Goal: Contribute content: Add original content to the website for others to see

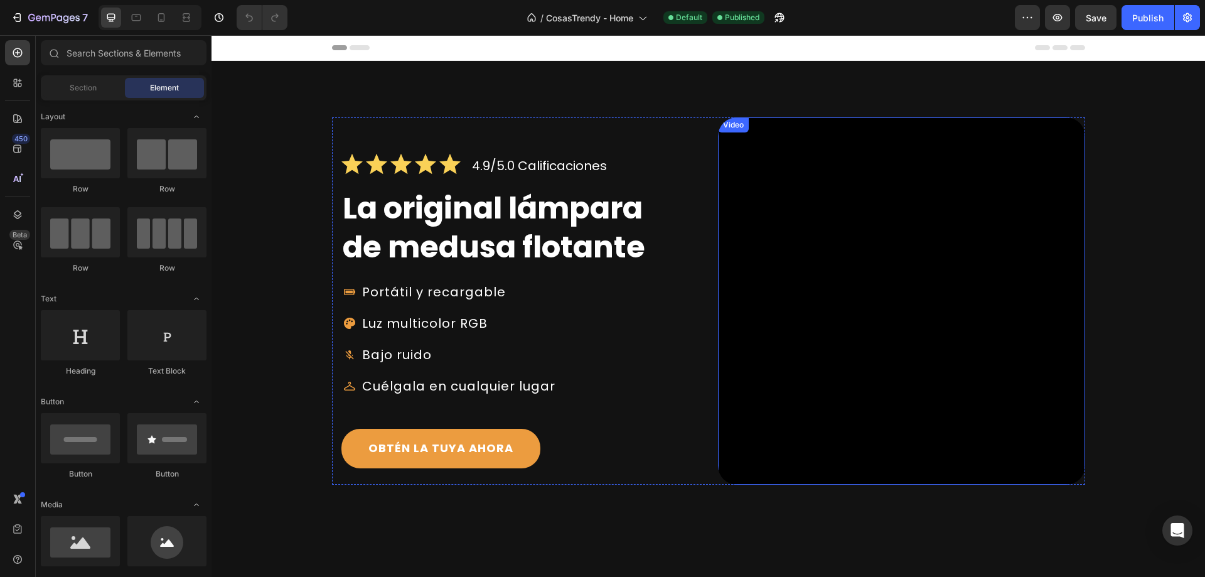
click at [818, 336] on video at bounding box center [901, 300] width 367 height 367
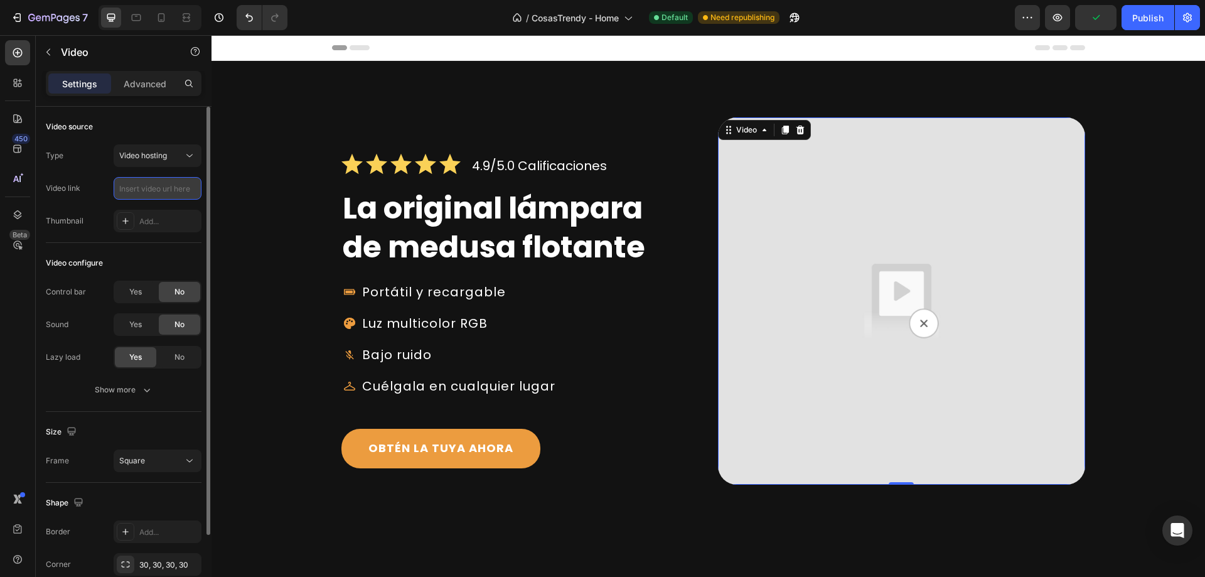
click at [136, 188] on input "text" at bounding box center [158, 188] width 88 height 23
paste input "[URL][DOMAIN_NAME]"
type input "[URL][DOMAIN_NAME]"
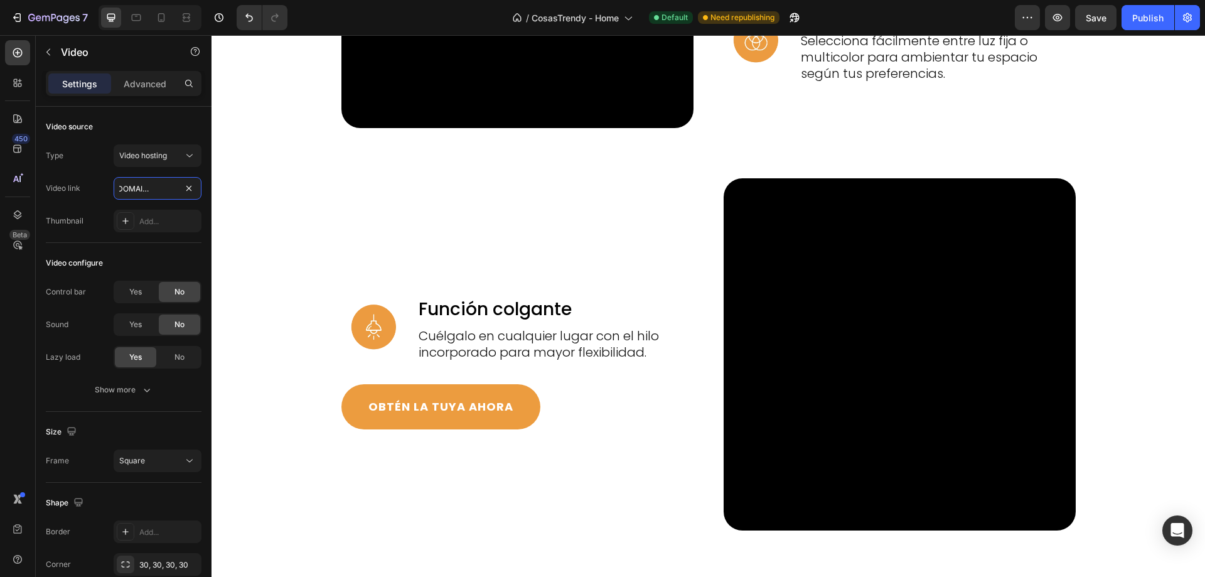
scroll to position [1317, 0]
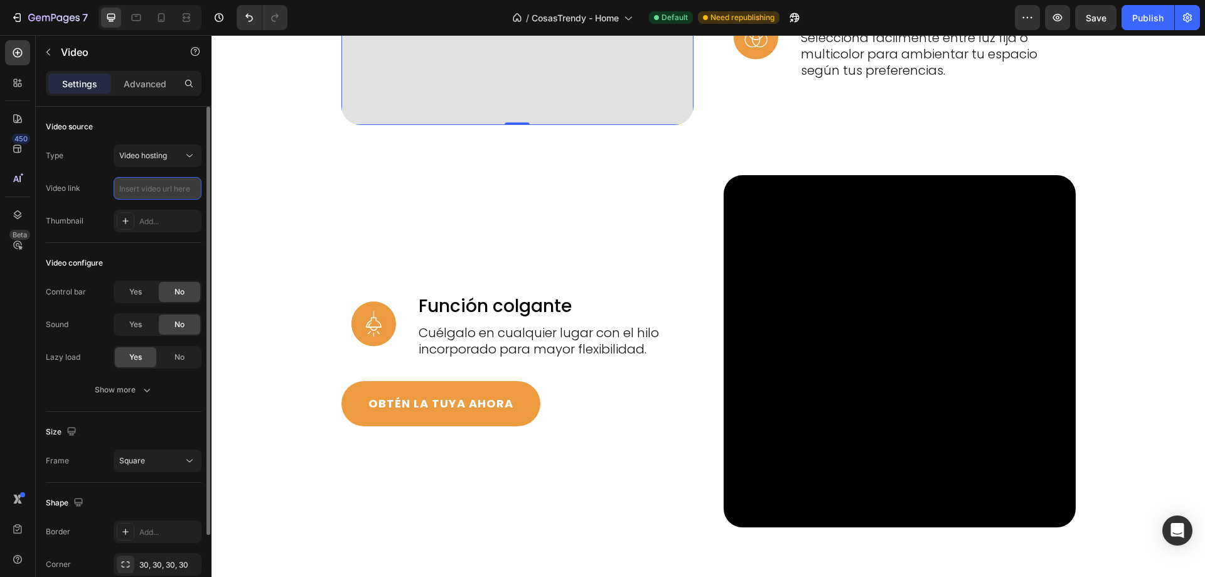
click at [136, 193] on input "text" at bounding box center [158, 188] width 88 height 23
paste input "[URL][DOMAIN_NAME]"
type input "[URL][DOMAIN_NAME]"
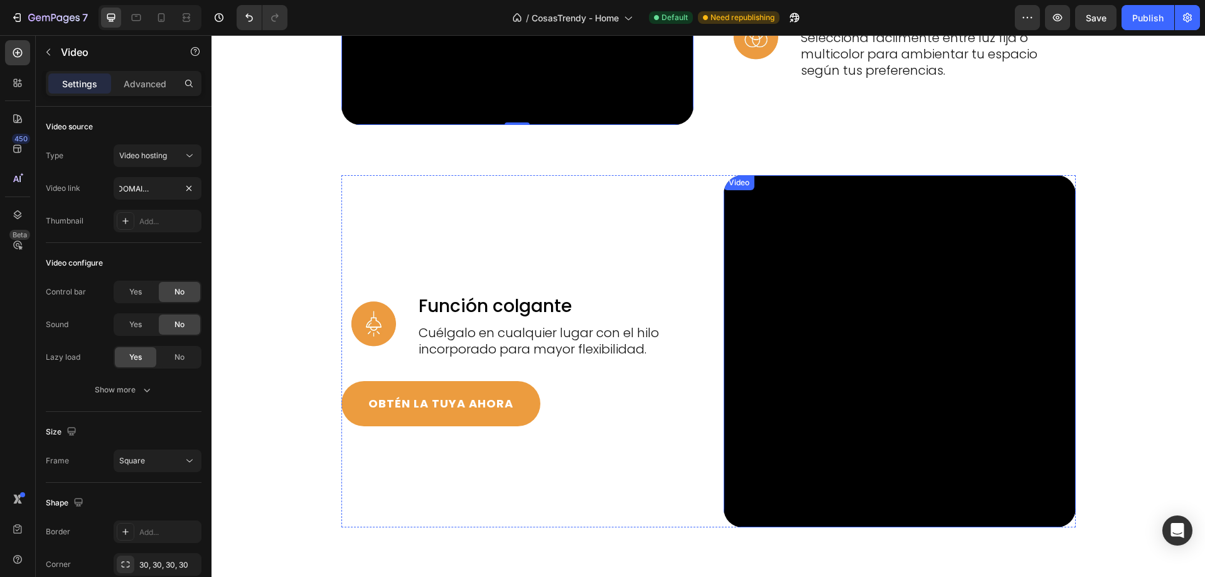
click at [880, 527] on video at bounding box center [899, 351] width 352 height 352
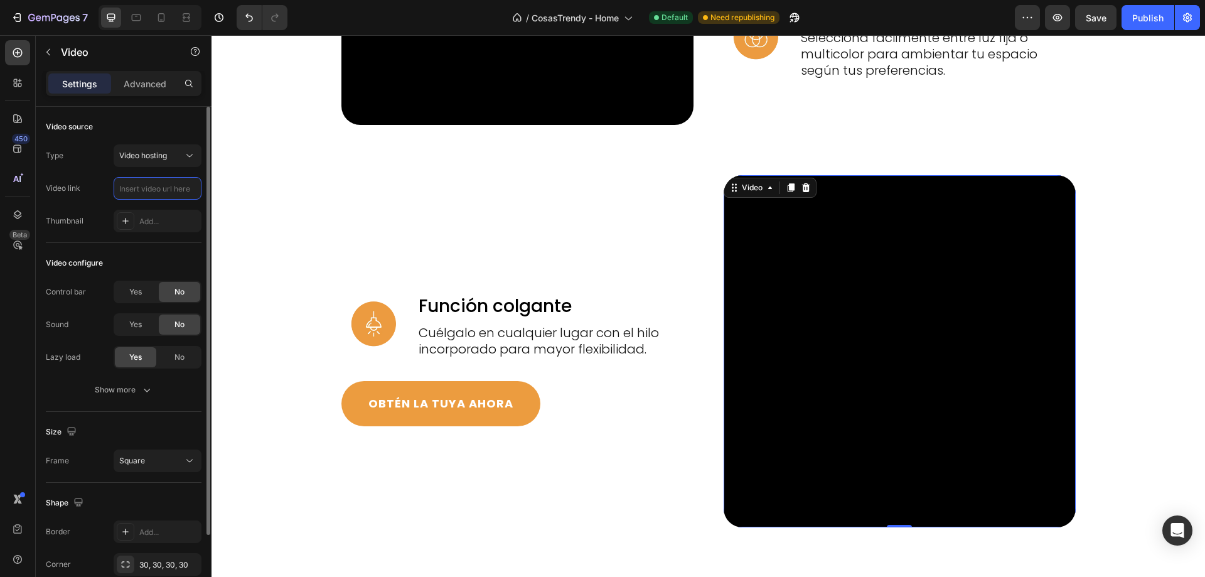
scroll to position [0, 0]
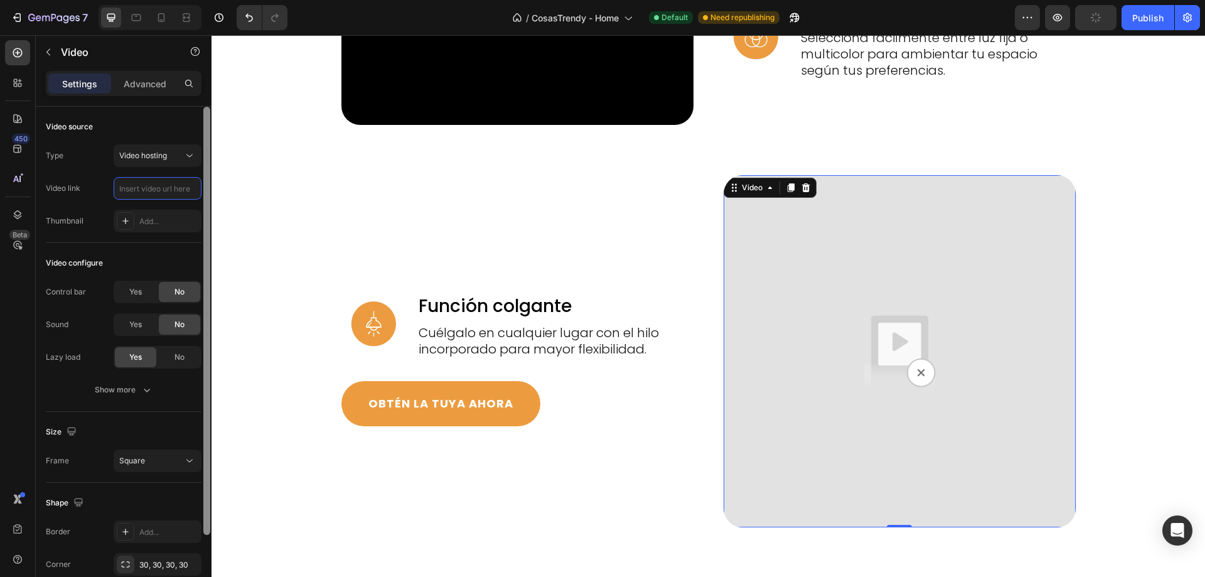
paste input "[URL][DOMAIN_NAME]"
type input "[URL][DOMAIN_NAME]"
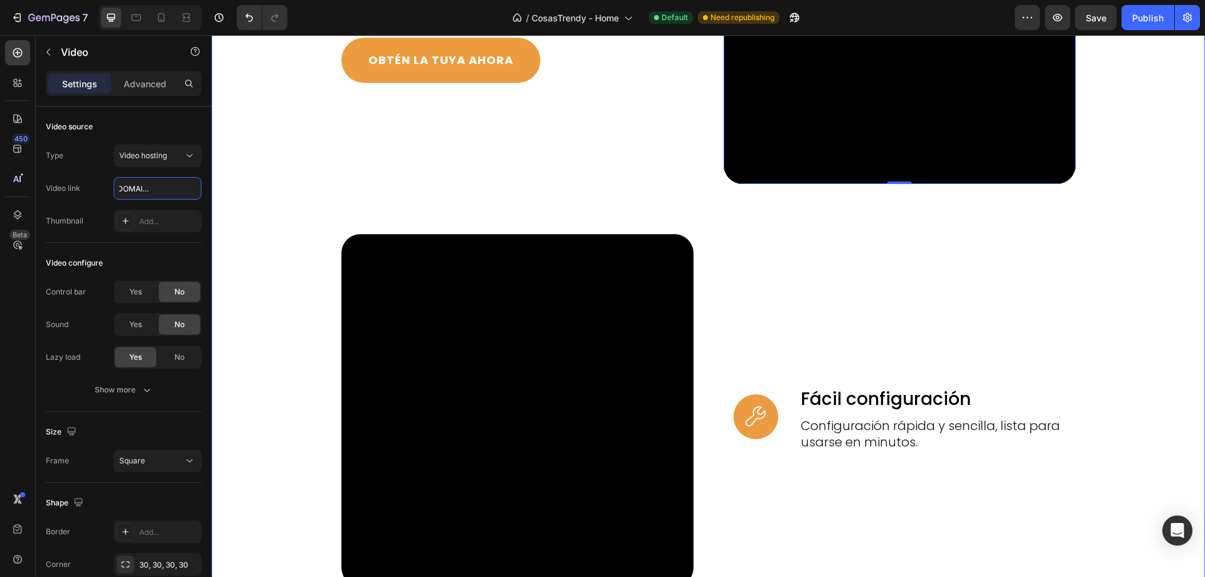
scroll to position [2008, 0]
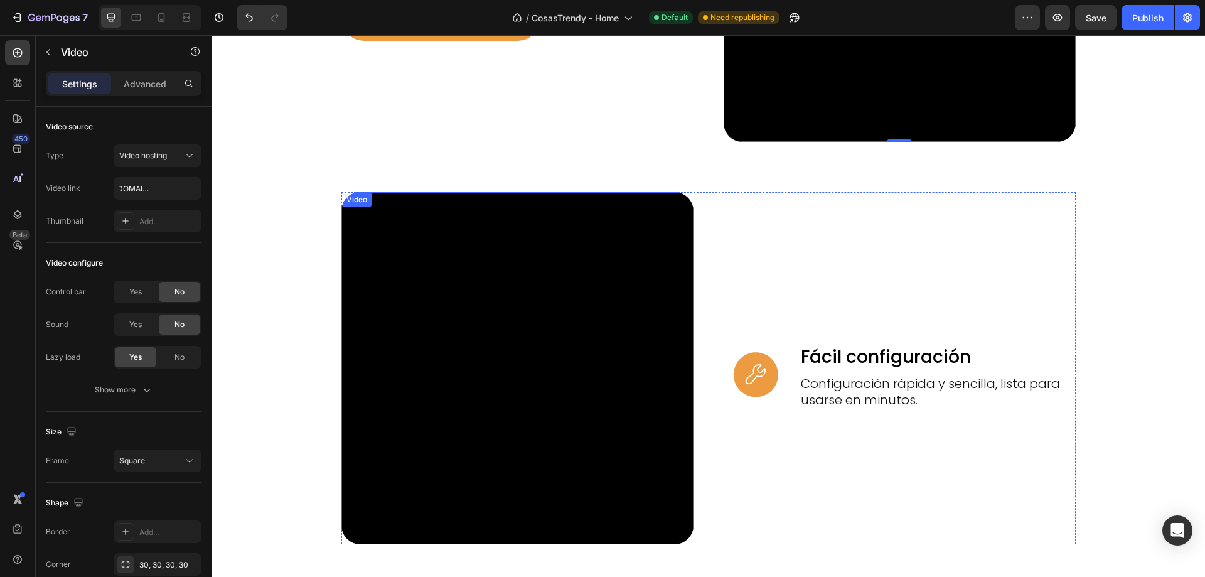
click at [481, 356] on video at bounding box center [517, 368] width 352 height 352
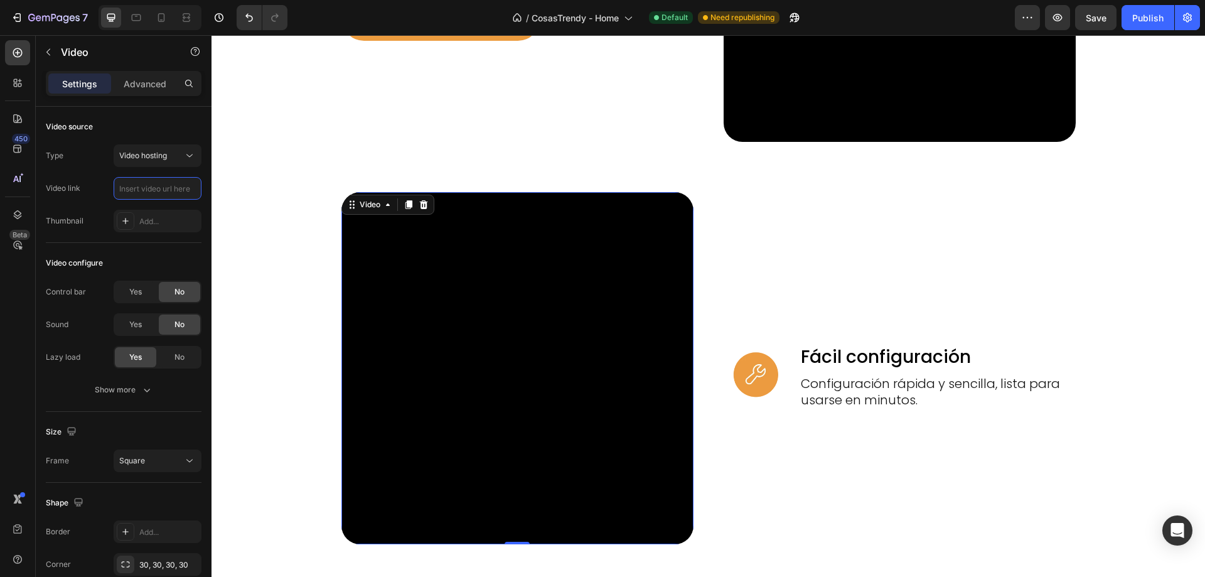
scroll to position [0, 0]
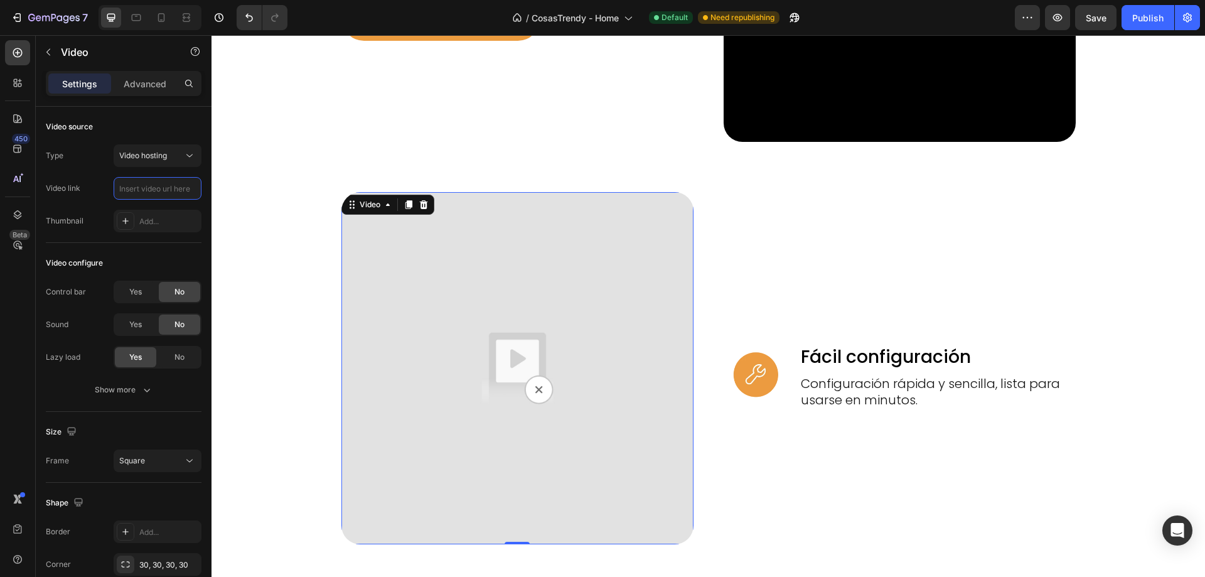
paste input "[URL][DOMAIN_NAME]"
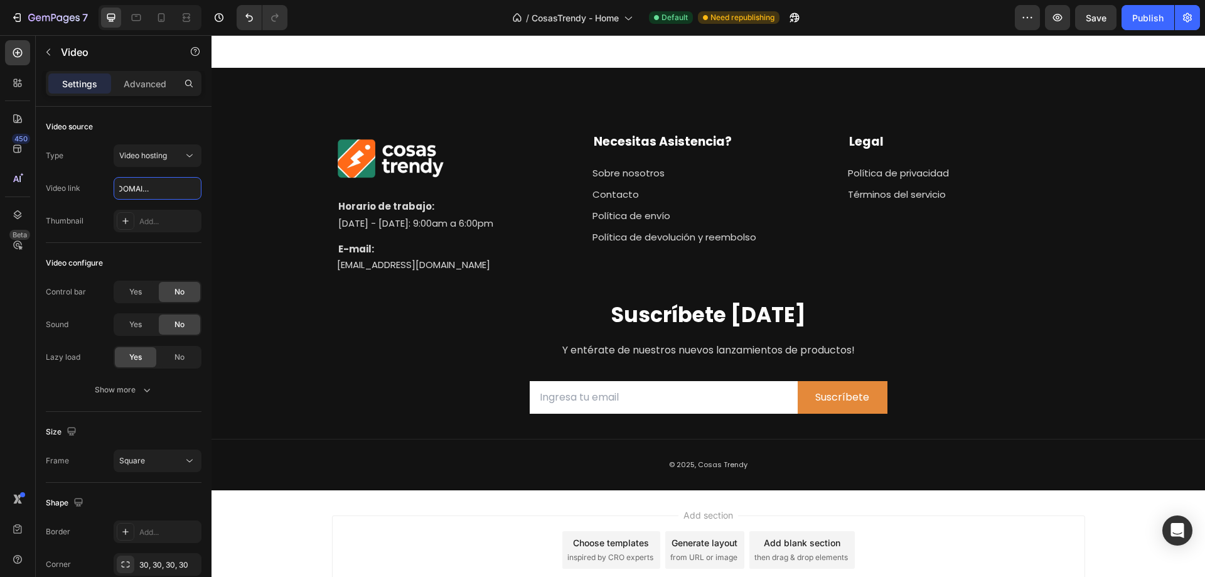
scroll to position [3472, 0]
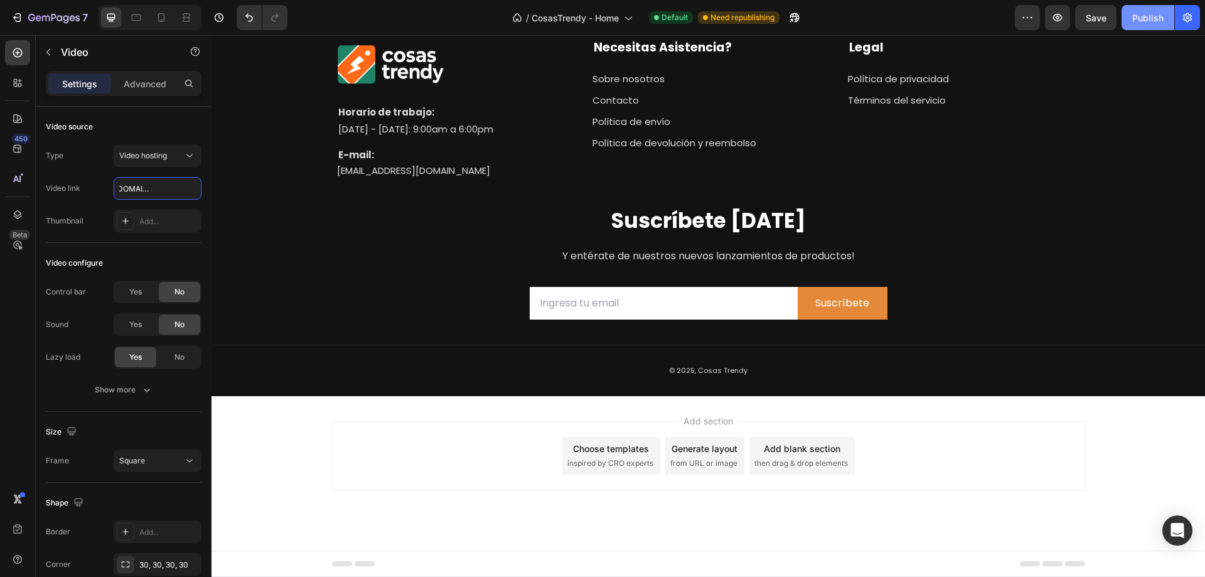
type input "[URL][DOMAIN_NAME]"
click at [1146, 18] on div "Publish" at bounding box center [1147, 17] width 31 height 13
click at [162, 14] on icon at bounding box center [161, 17] width 13 height 13
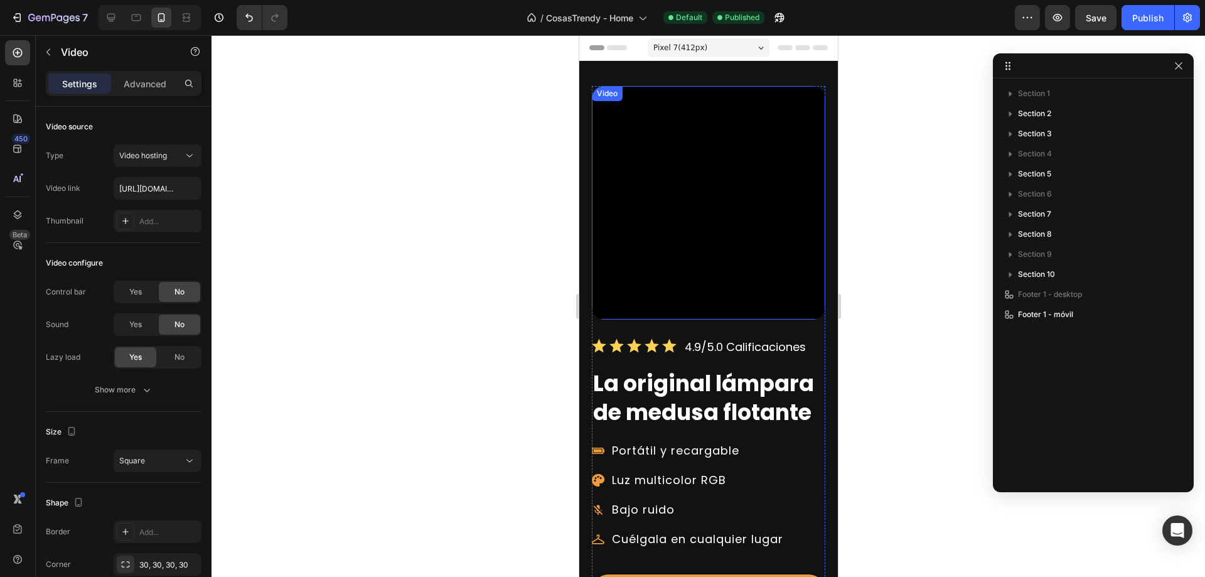
click at [700, 195] on video at bounding box center [707, 202] width 233 height 233
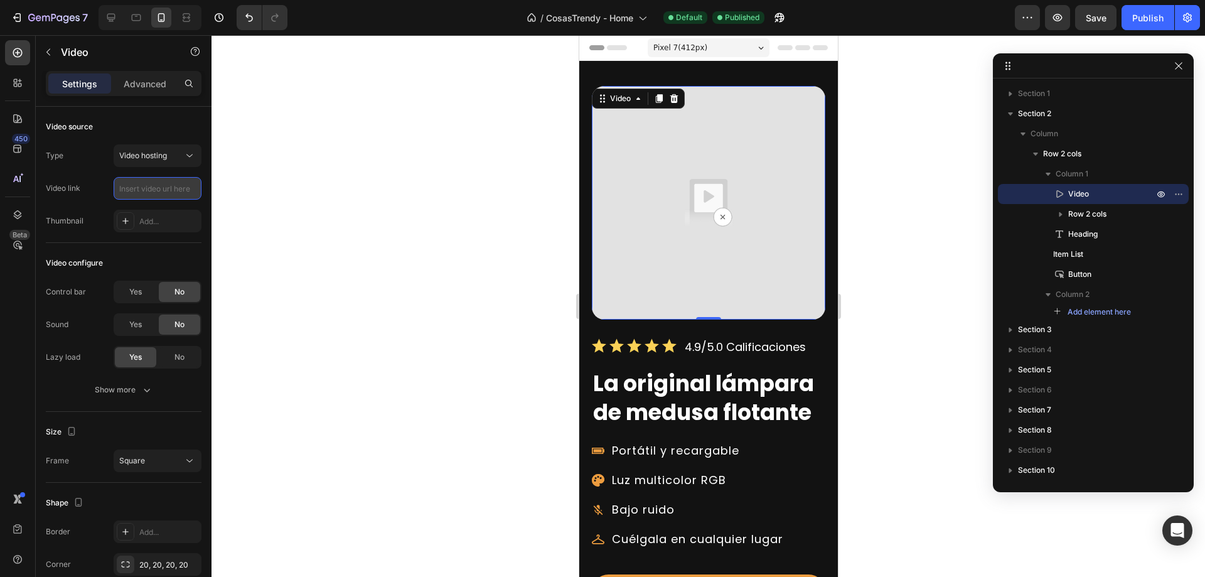
click at [134, 188] on input "text" at bounding box center [158, 188] width 88 height 23
paste input "[URL][DOMAIN_NAME]"
type input "[URL][DOMAIN_NAME]"
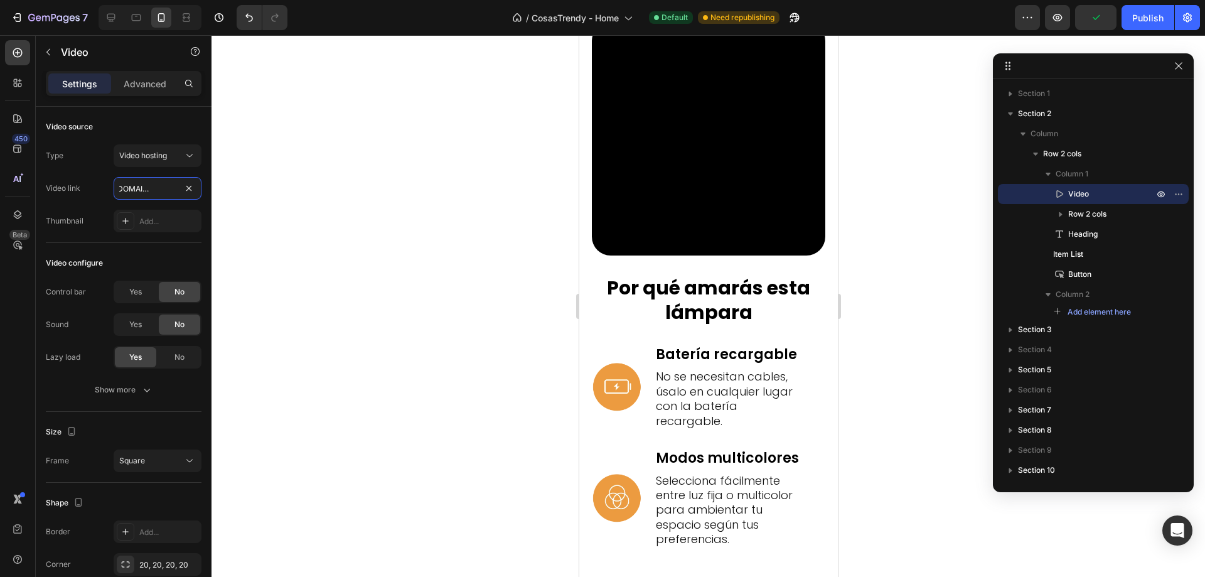
scroll to position [1067, 0]
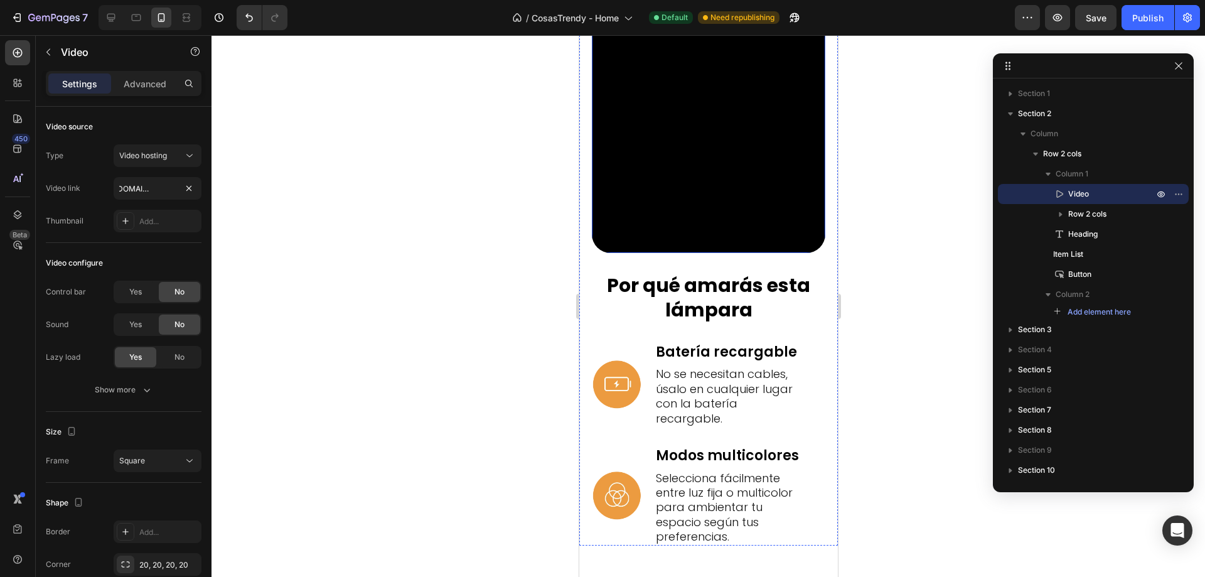
click at [691, 253] on video at bounding box center [707, 135] width 233 height 233
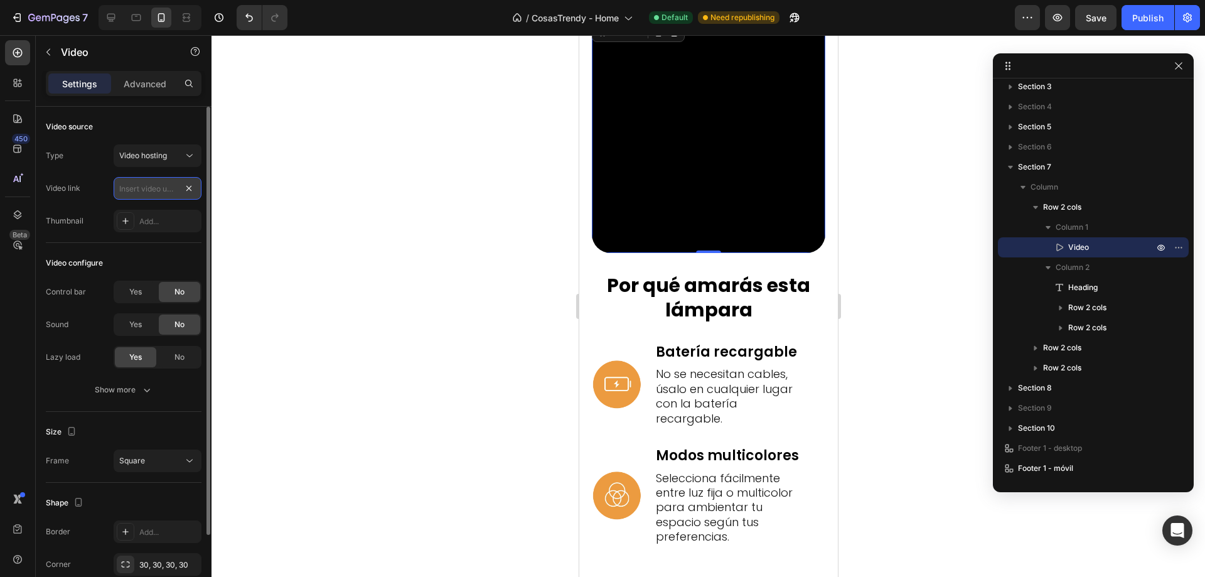
scroll to position [0, 0]
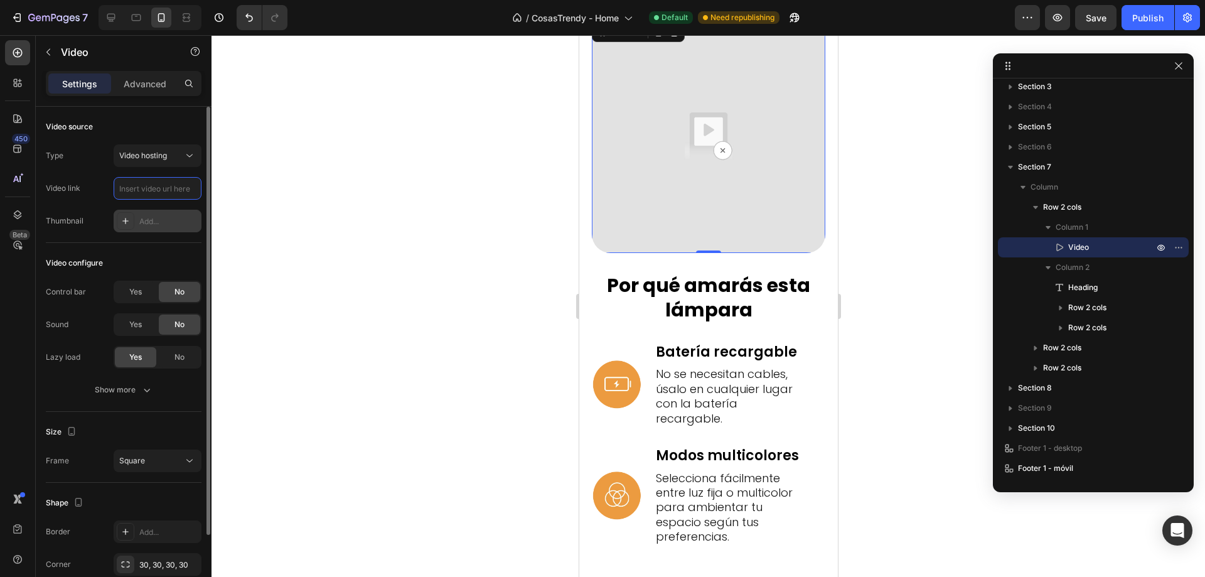
paste input "[URL][DOMAIN_NAME]"
type input "[URL][DOMAIN_NAME]"
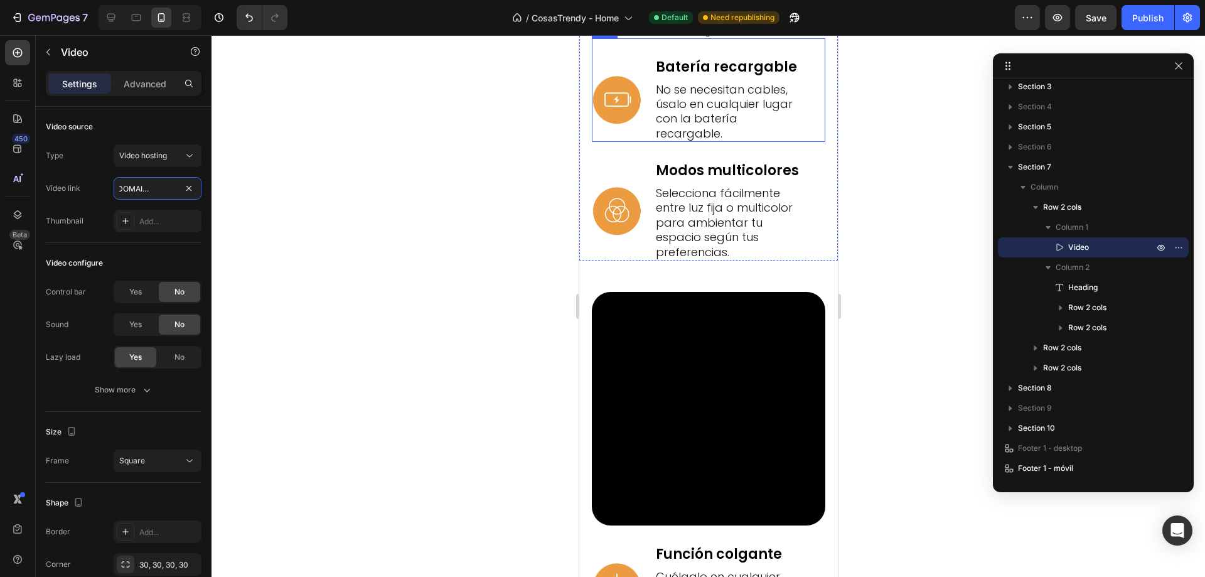
scroll to position [1631, 0]
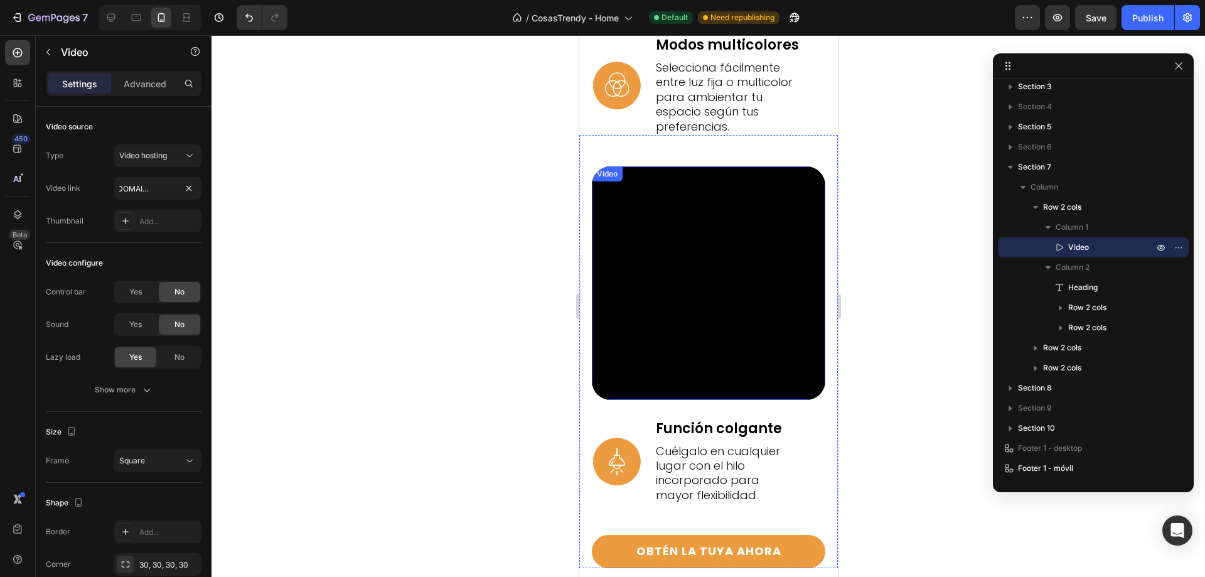
click at [703, 292] on video at bounding box center [707, 282] width 233 height 233
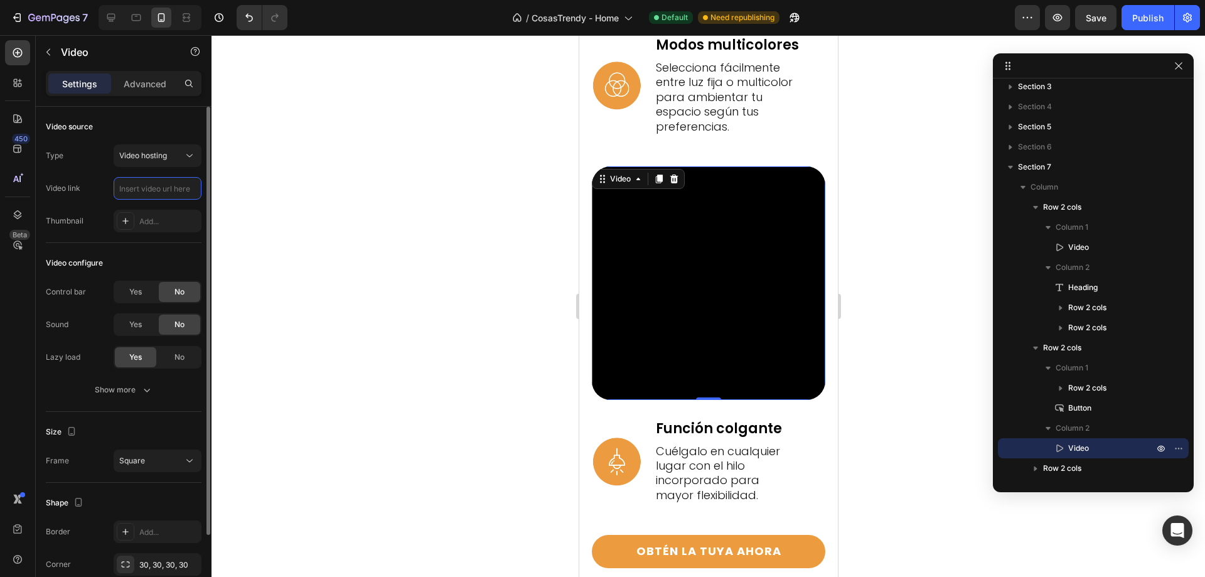
scroll to position [0, 0]
paste input "[URL][DOMAIN_NAME]"
type input "[URL][DOMAIN_NAME]"
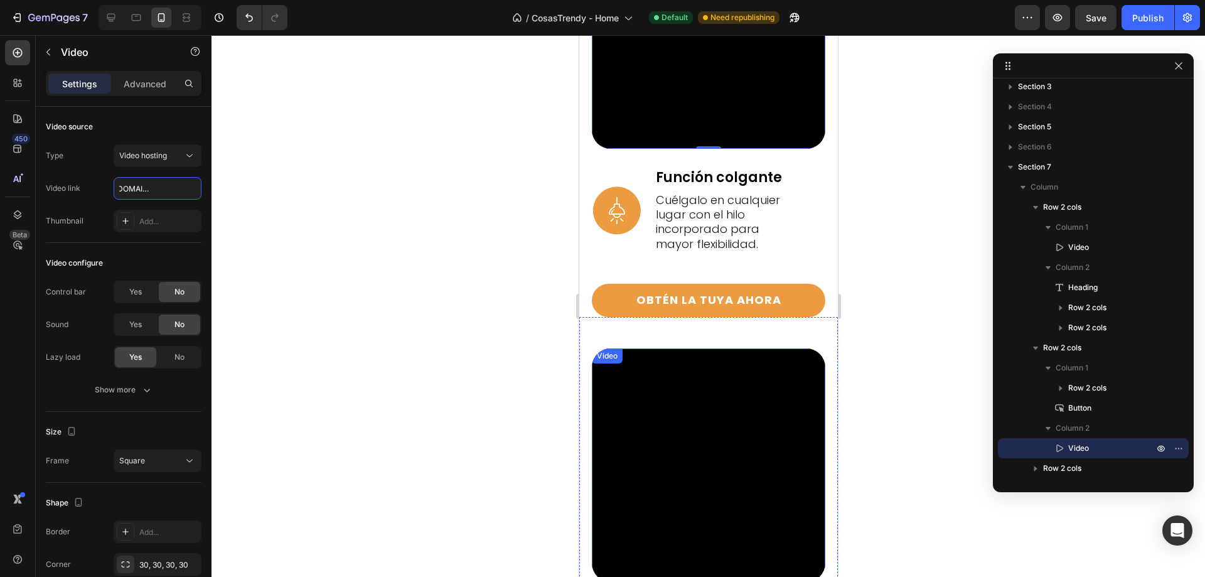
scroll to position [2008, 0]
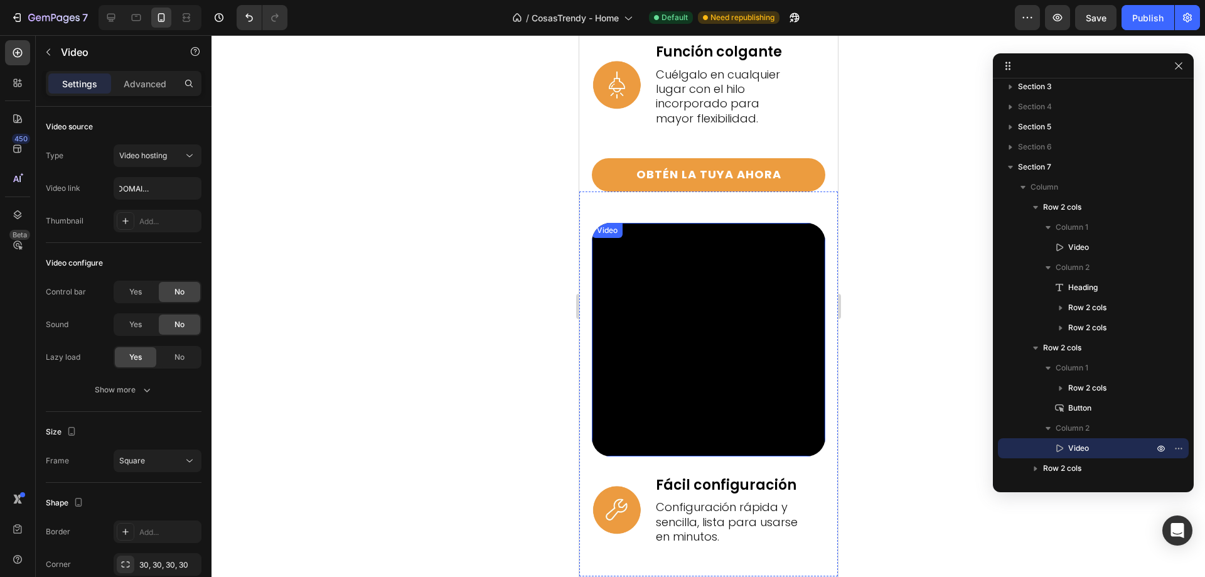
click at [670, 287] on video at bounding box center [707, 339] width 233 height 233
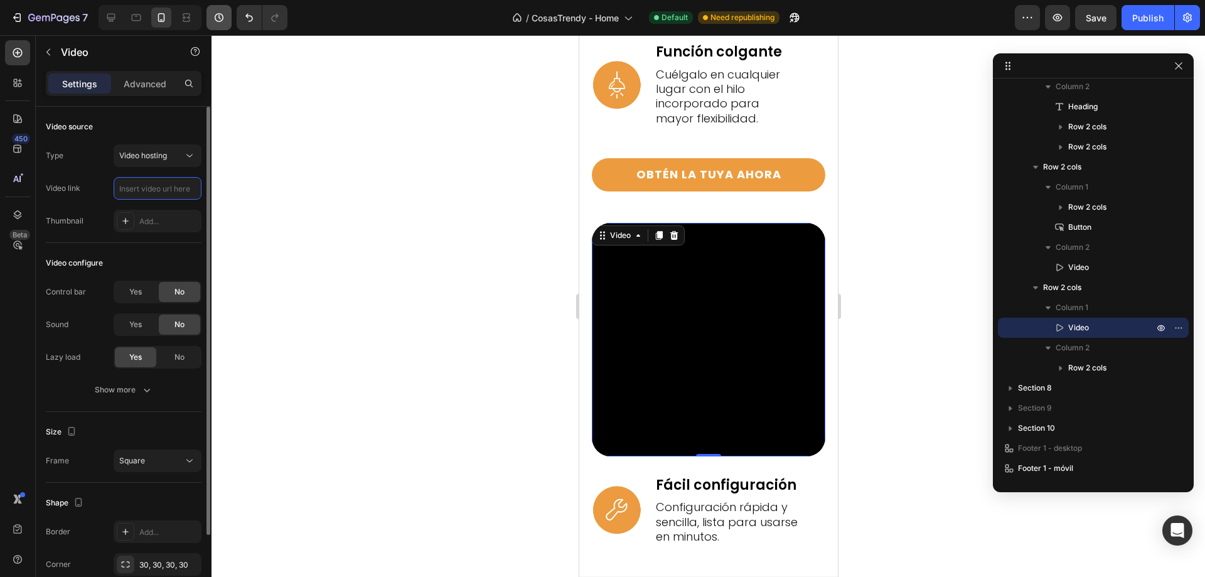
scroll to position [0, 0]
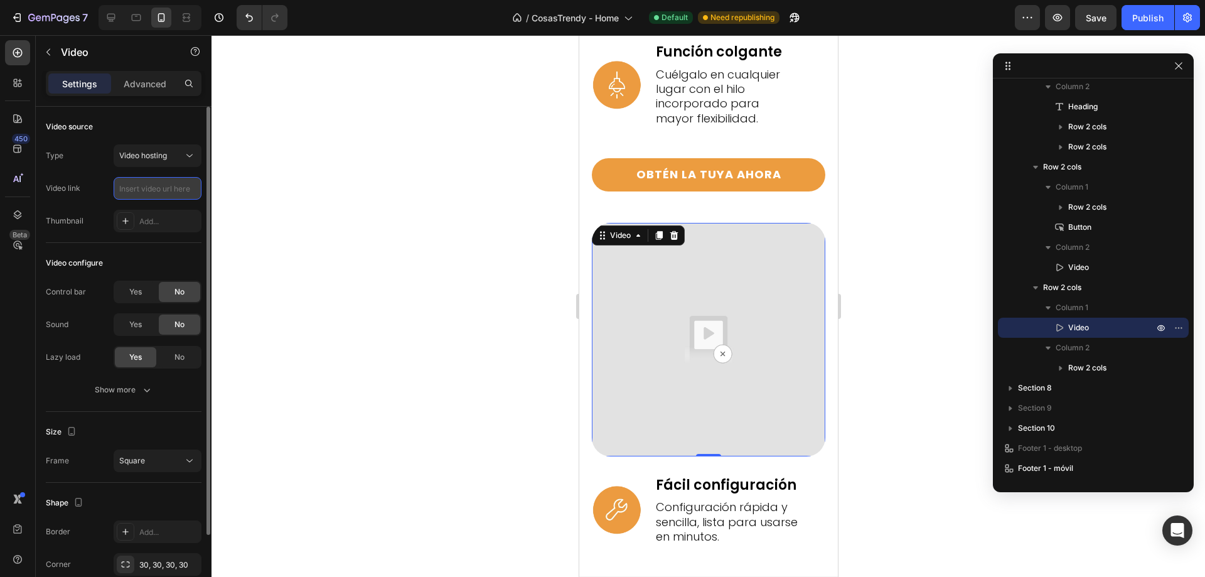
click at [137, 191] on input "text" at bounding box center [158, 188] width 88 height 23
paste input "[URL][DOMAIN_NAME]"
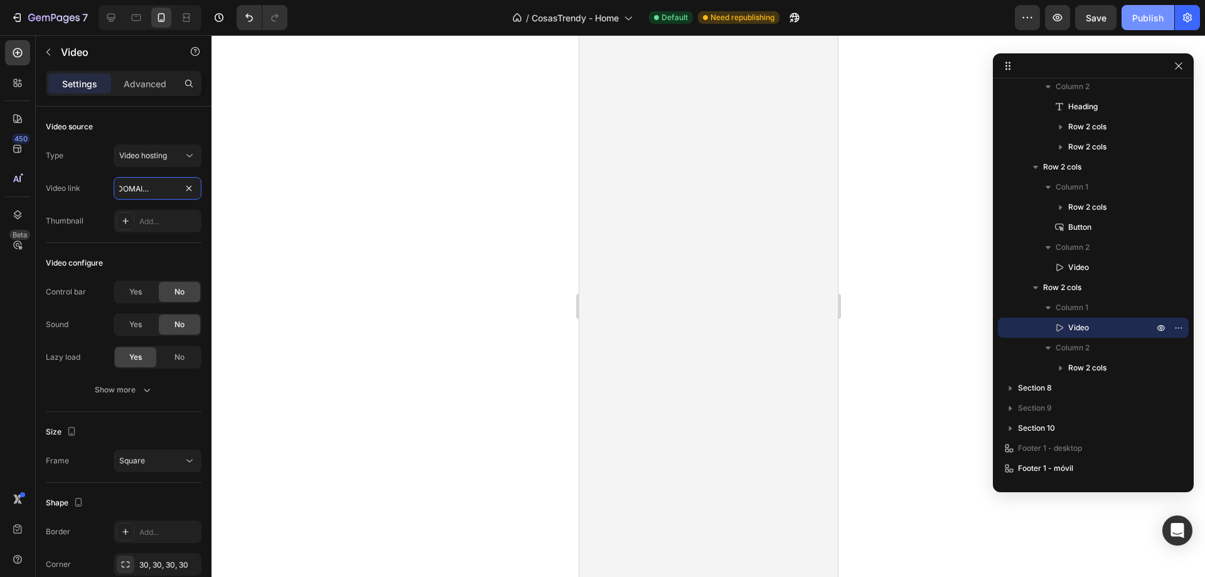
scroll to position [3388, 0]
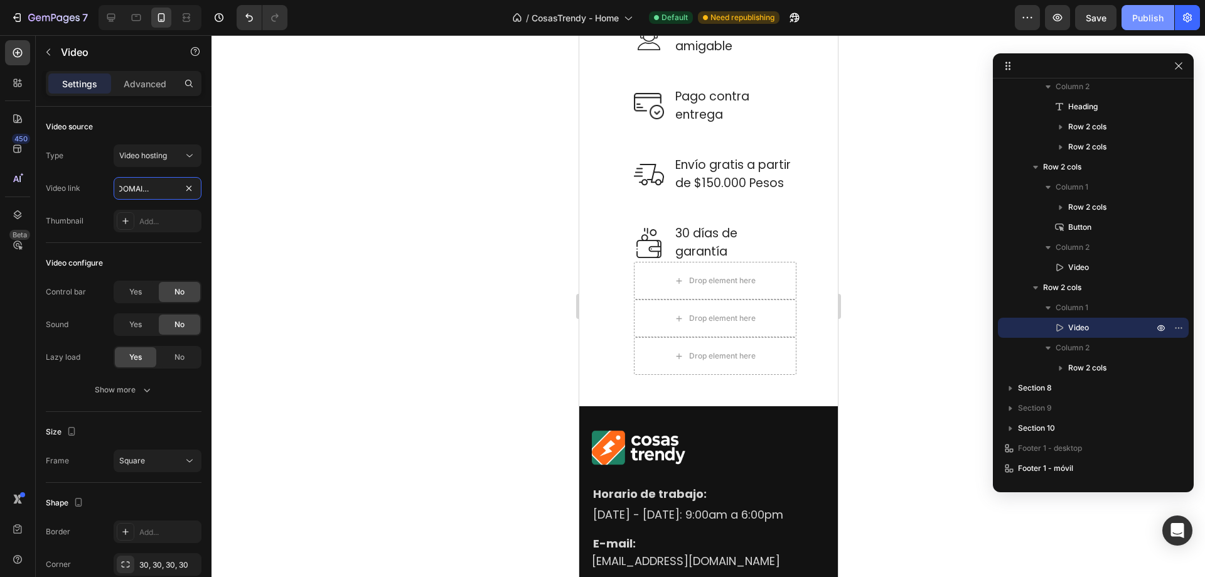
type input "[URL][DOMAIN_NAME]"
click at [1151, 16] on div "Publish" at bounding box center [1147, 17] width 31 height 13
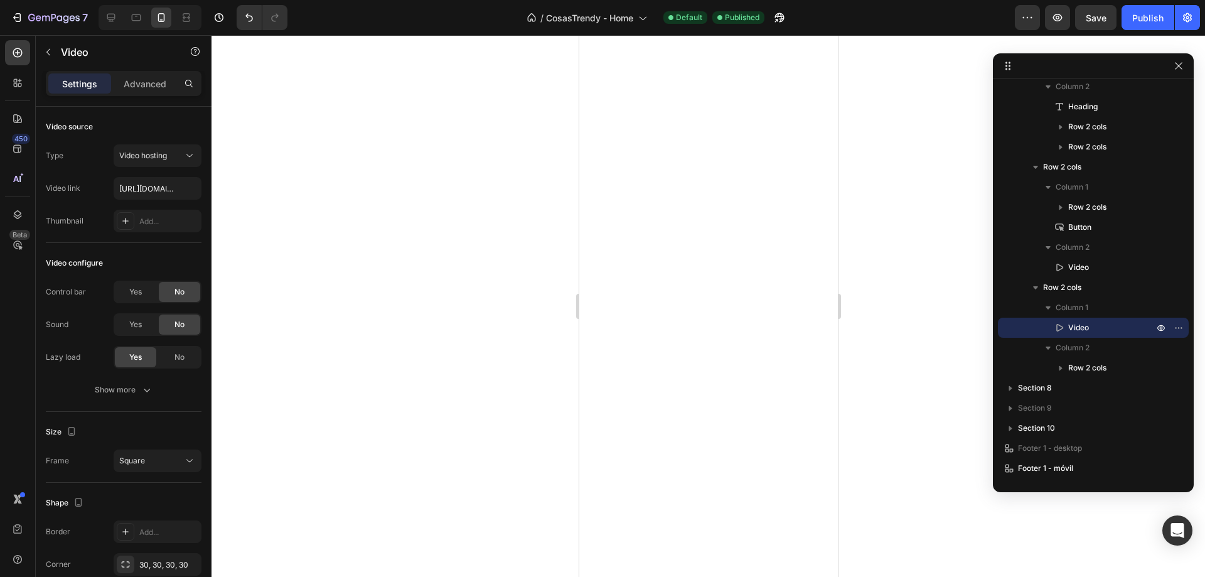
scroll to position [0, 0]
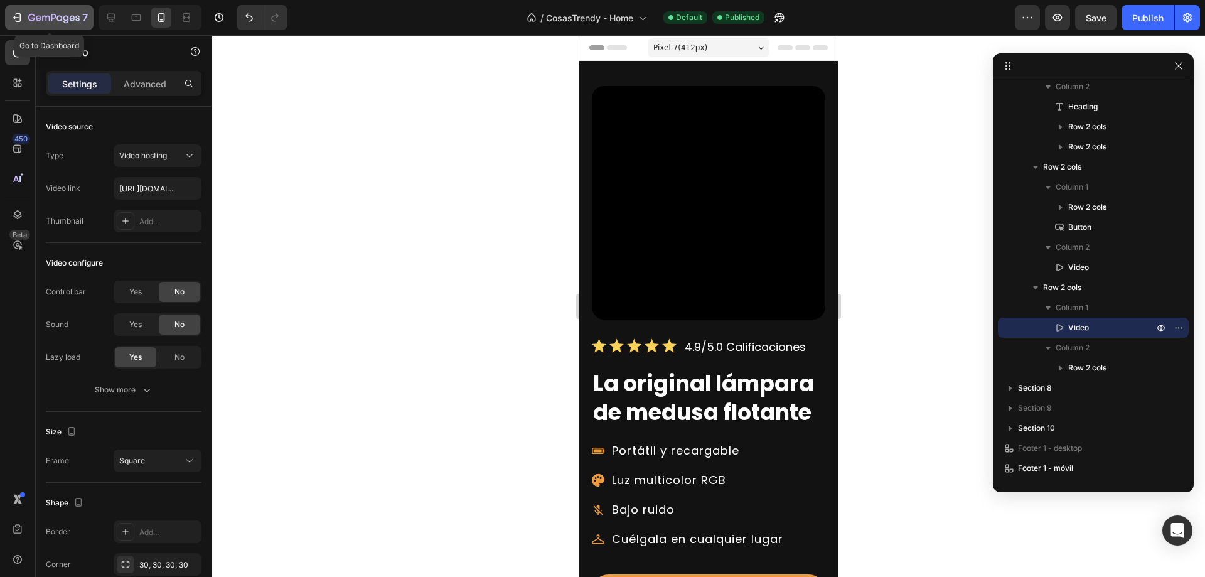
click at [15, 18] on icon "button" at bounding box center [16, 18] width 6 height 4
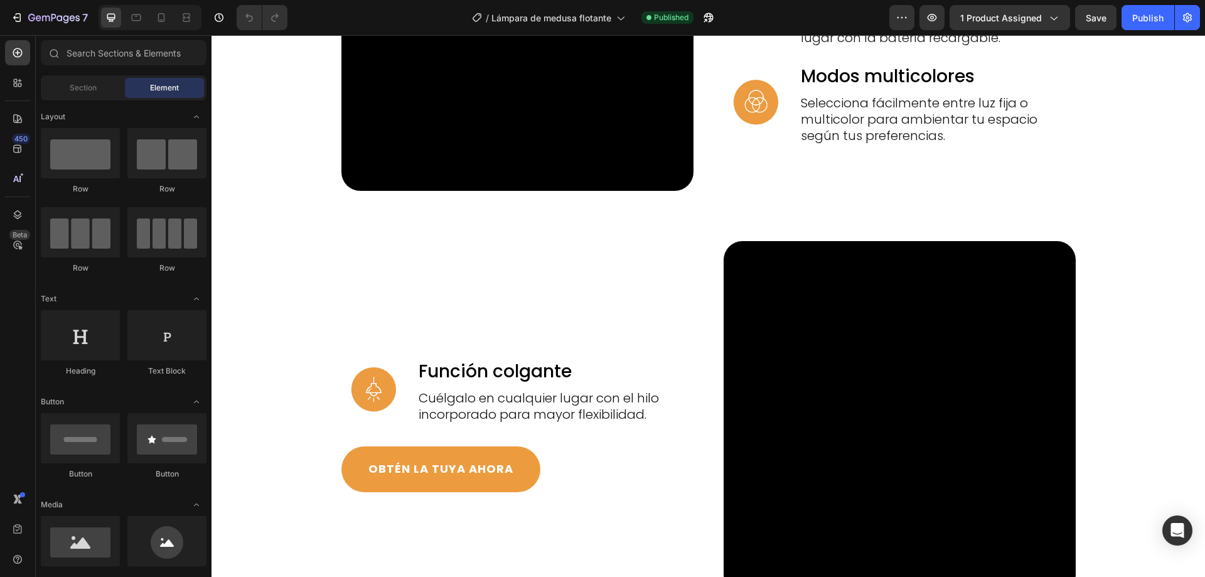
scroll to position [1631, 0]
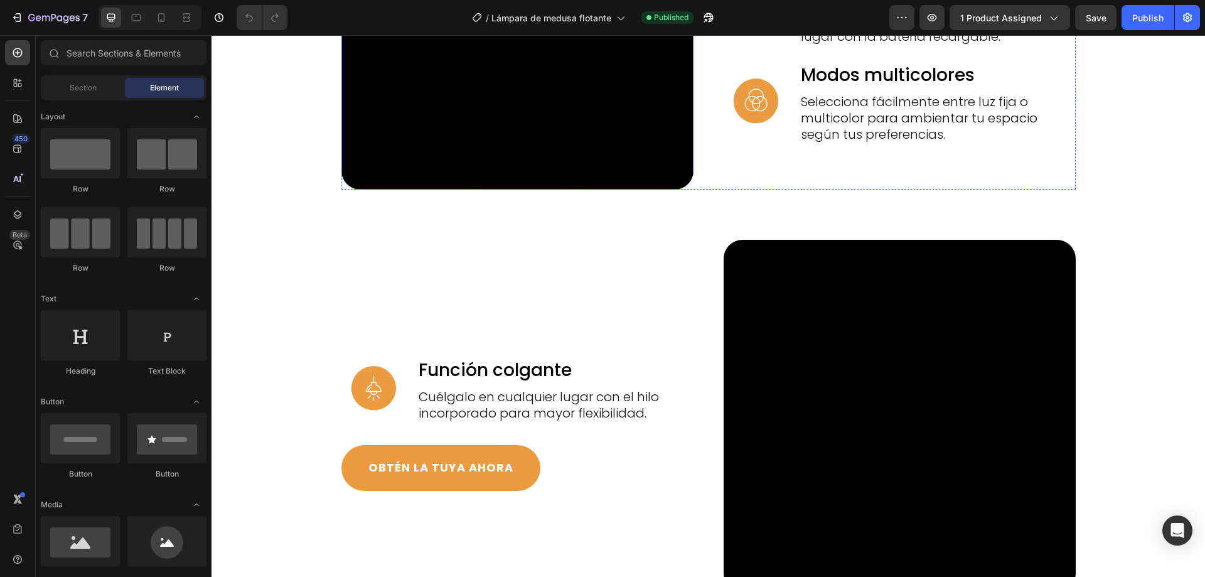
click at [489, 189] on video at bounding box center [517, 14] width 352 height 352
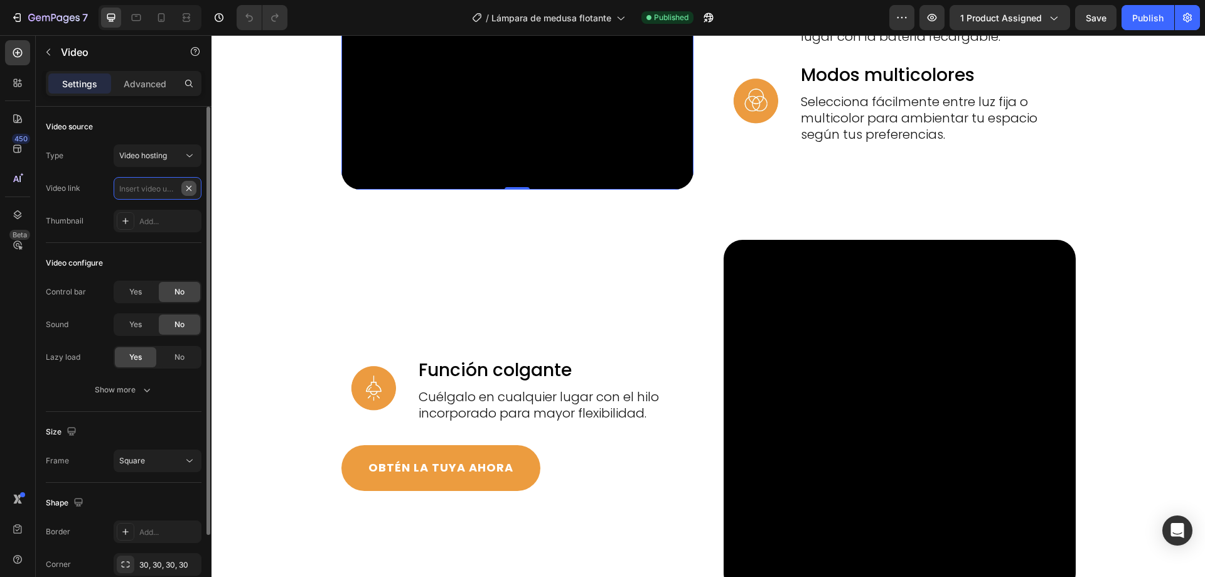
scroll to position [0, 0]
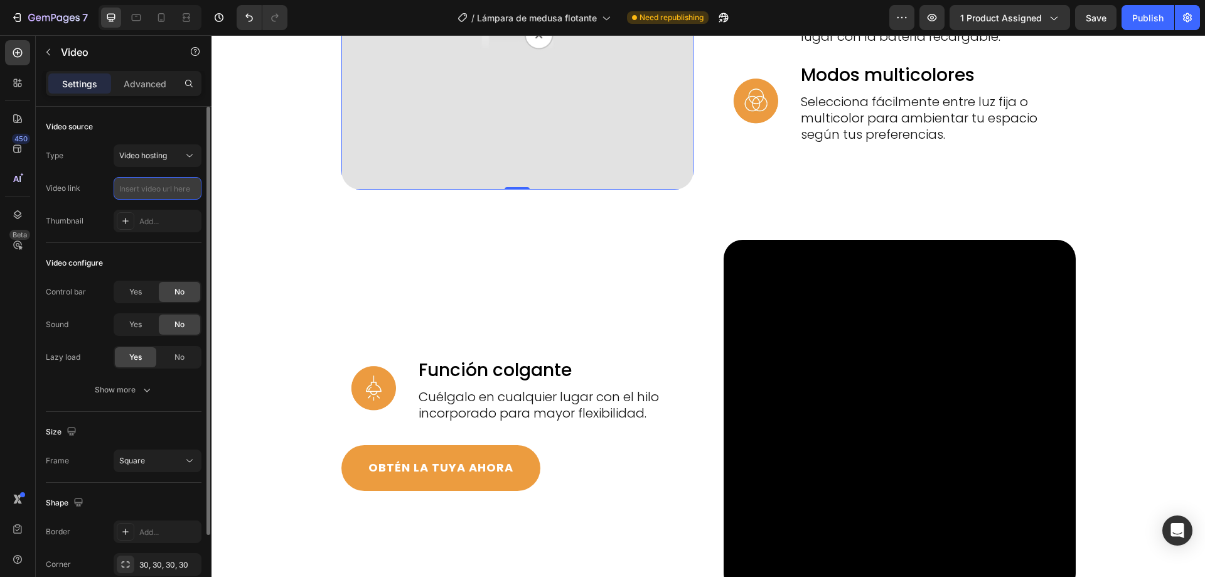
click at [134, 189] on input "text" at bounding box center [158, 188] width 88 height 23
paste input "[URL][DOMAIN_NAME]"
type input "[URL][DOMAIN_NAME]"
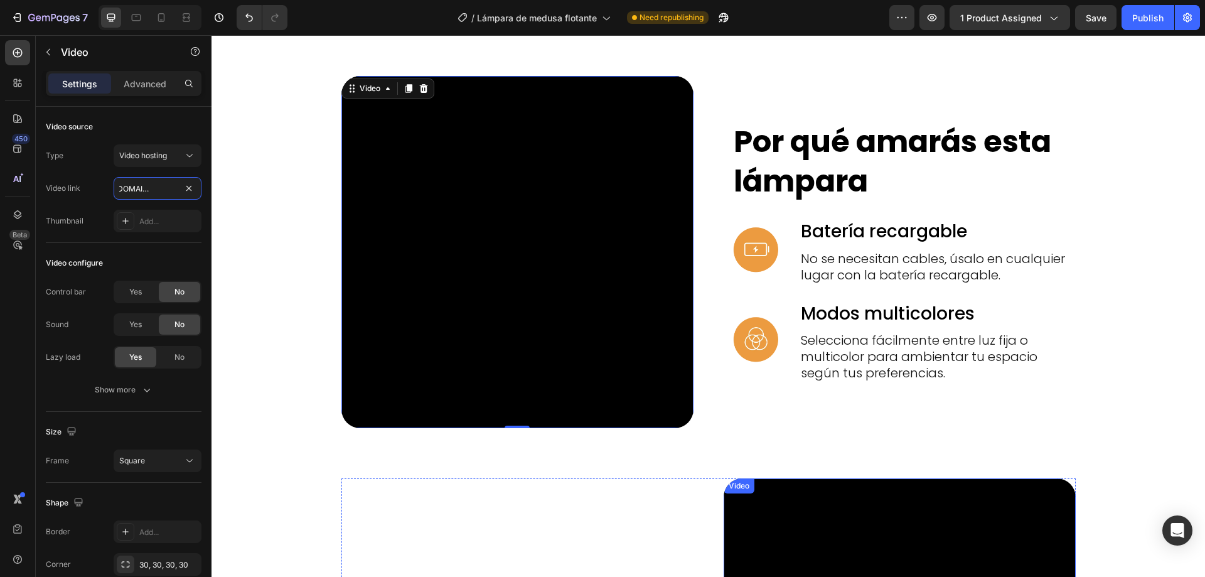
scroll to position [1945, 0]
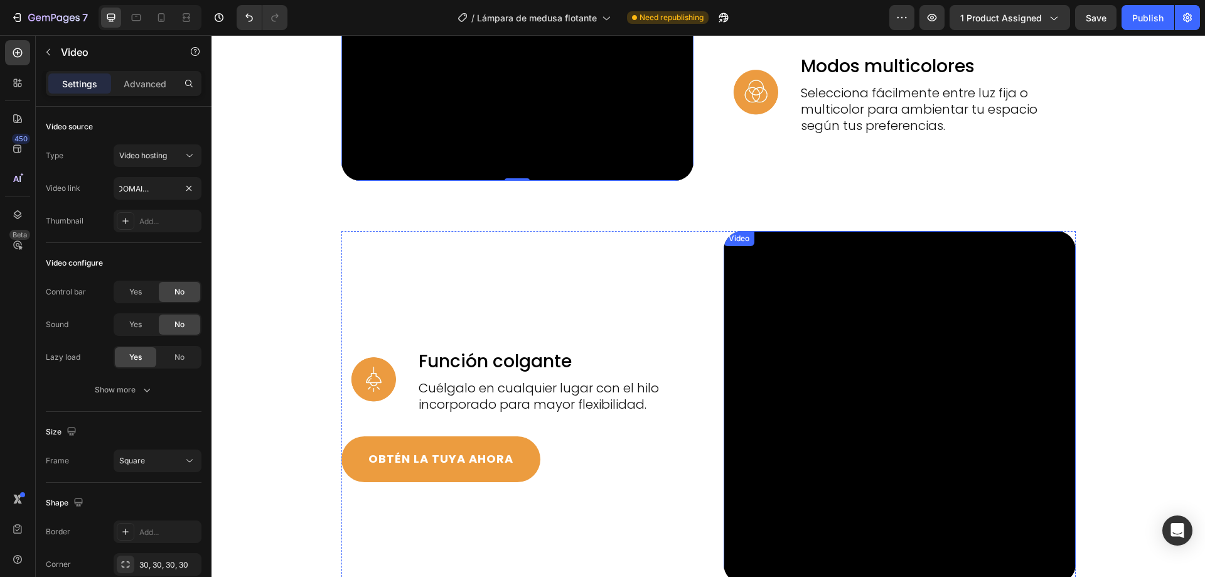
click at [882, 382] on video at bounding box center [899, 407] width 352 height 352
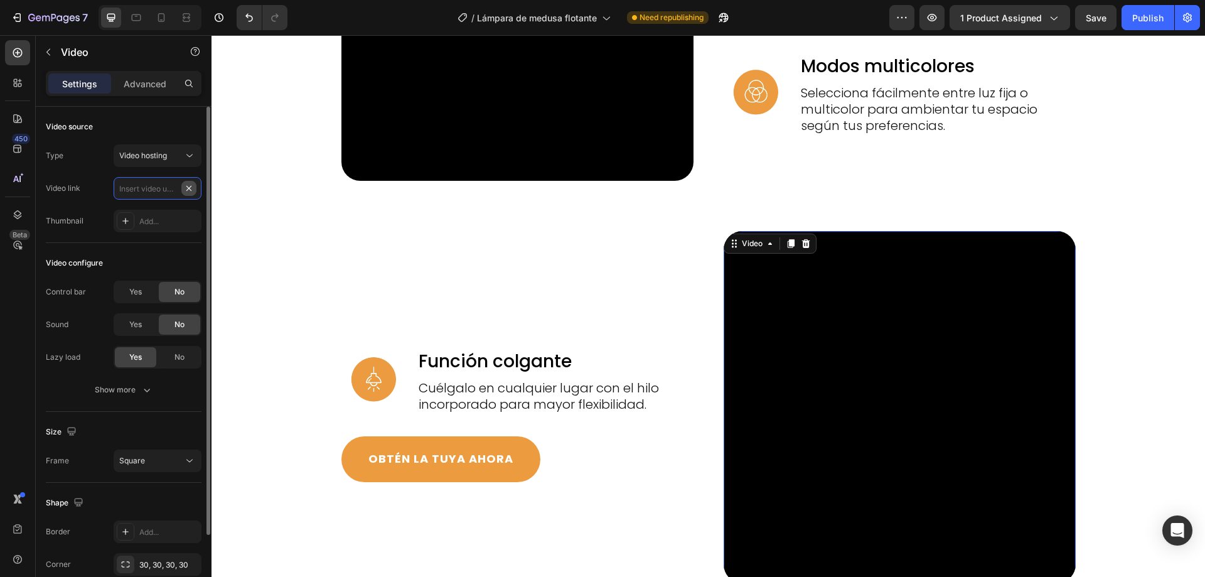
scroll to position [0, 0]
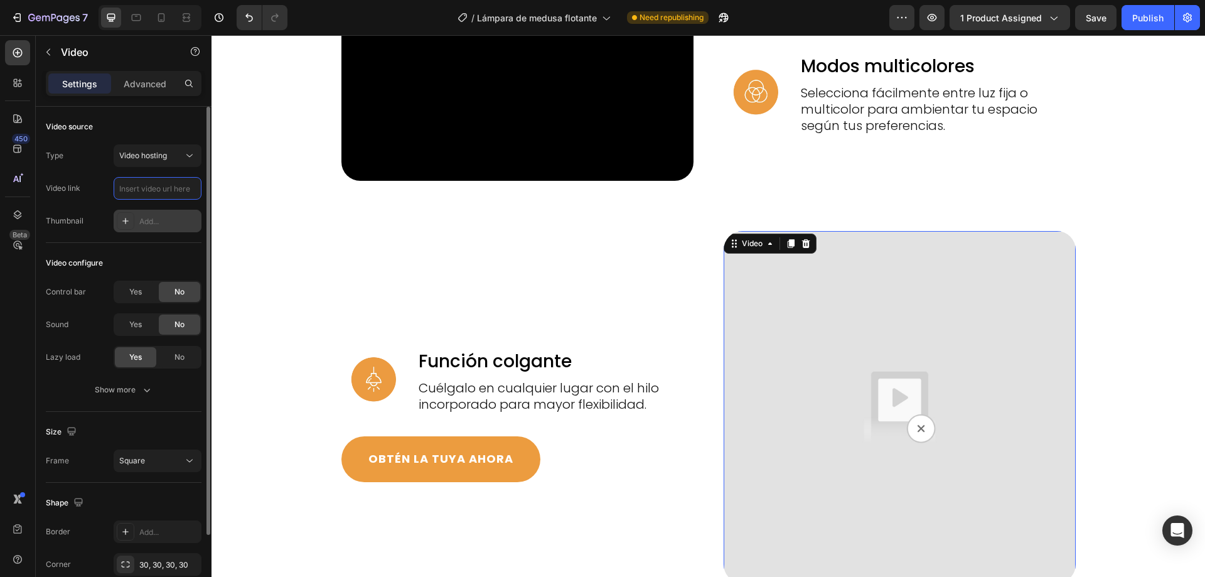
paste input "[URL][DOMAIN_NAME]"
type input "[URL][DOMAIN_NAME]"
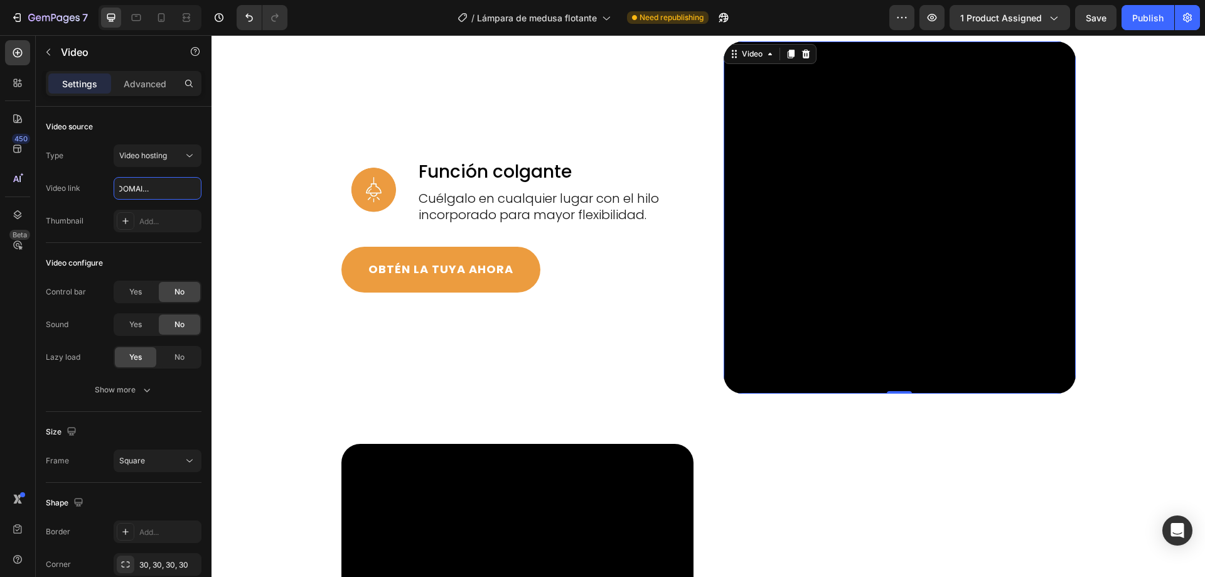
scroll to position [2321, 0]
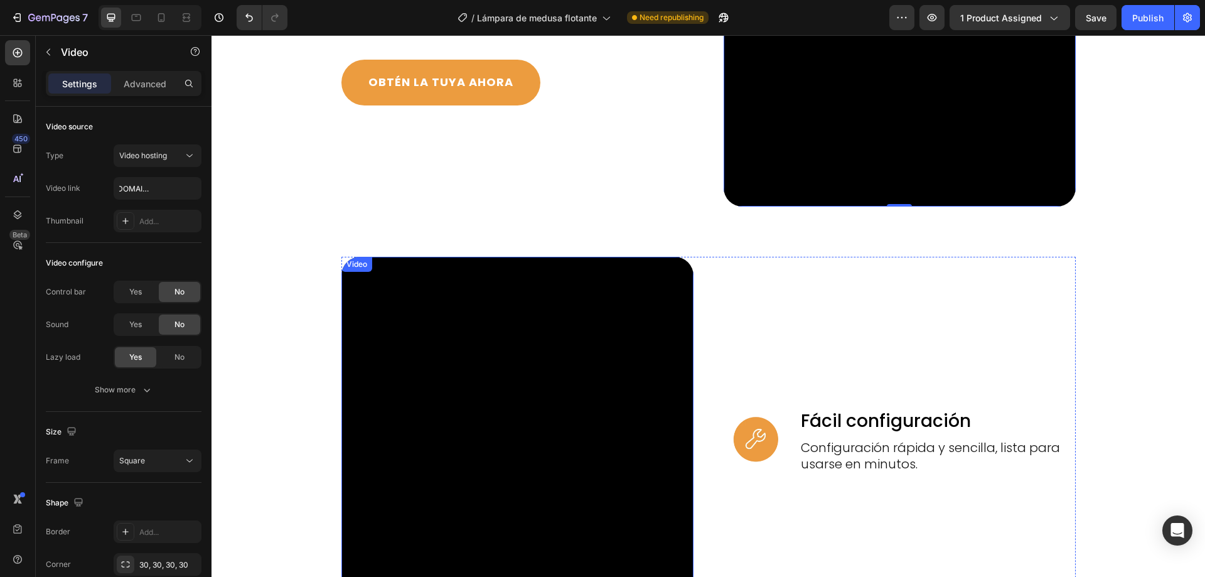
click at [522, 386] on video at bounding box center [517, 433] width 352 height 352
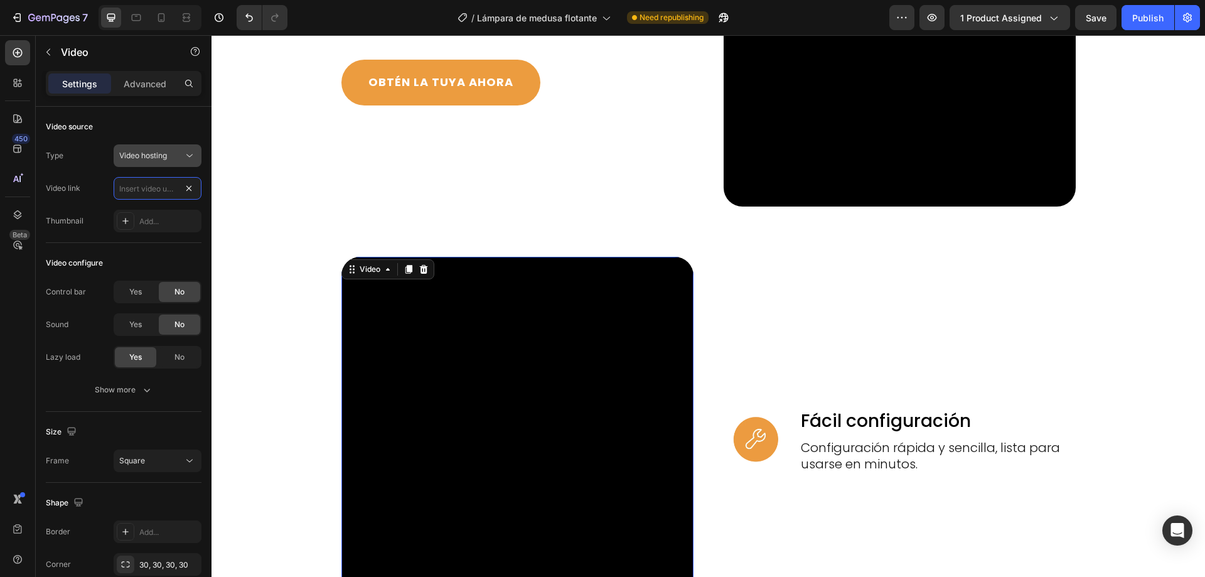
scroll to position [0, 0]
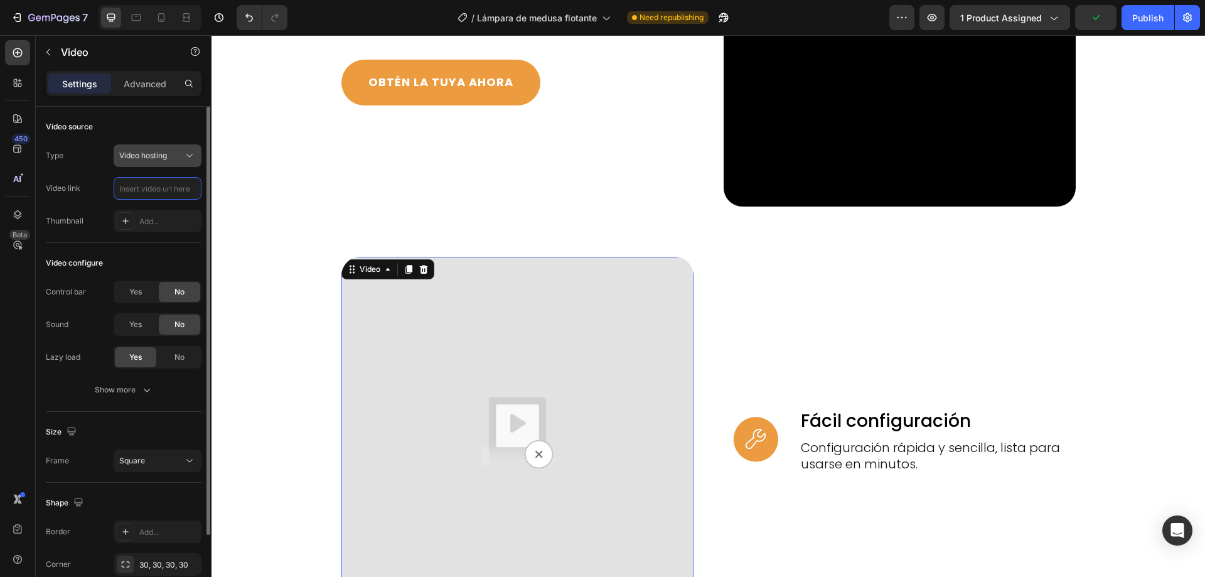
paste input "[URL][DOMAIN_NAME]"
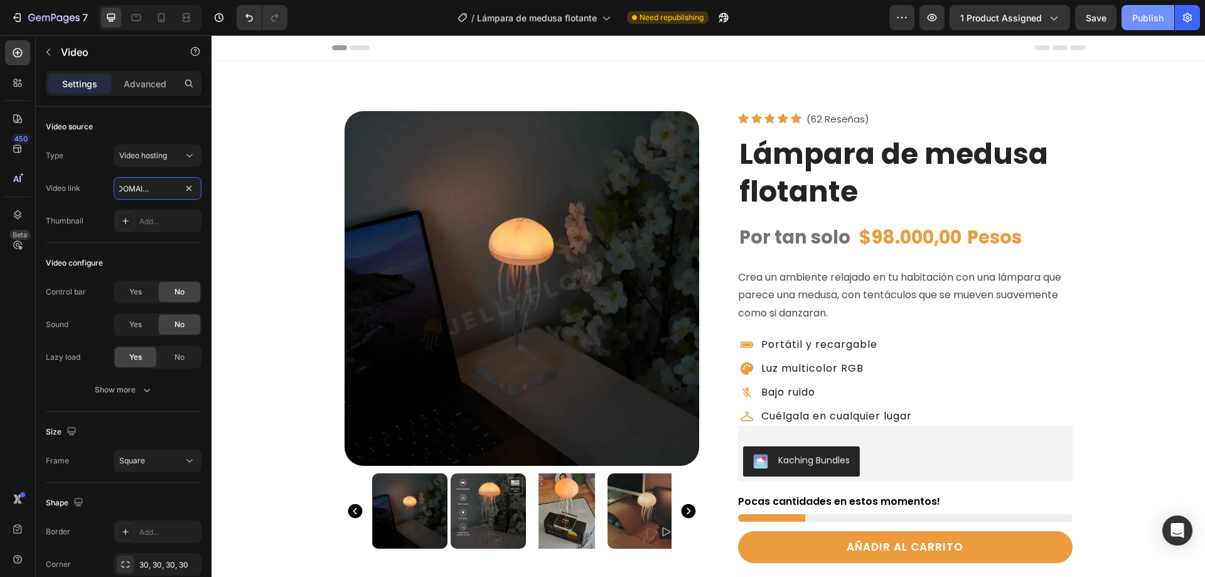
type input "[URL][DOMAIN_NAME]"
click at [1141, 14] on div "Publish" at bounding box center [1147, 17] width 31 height 13
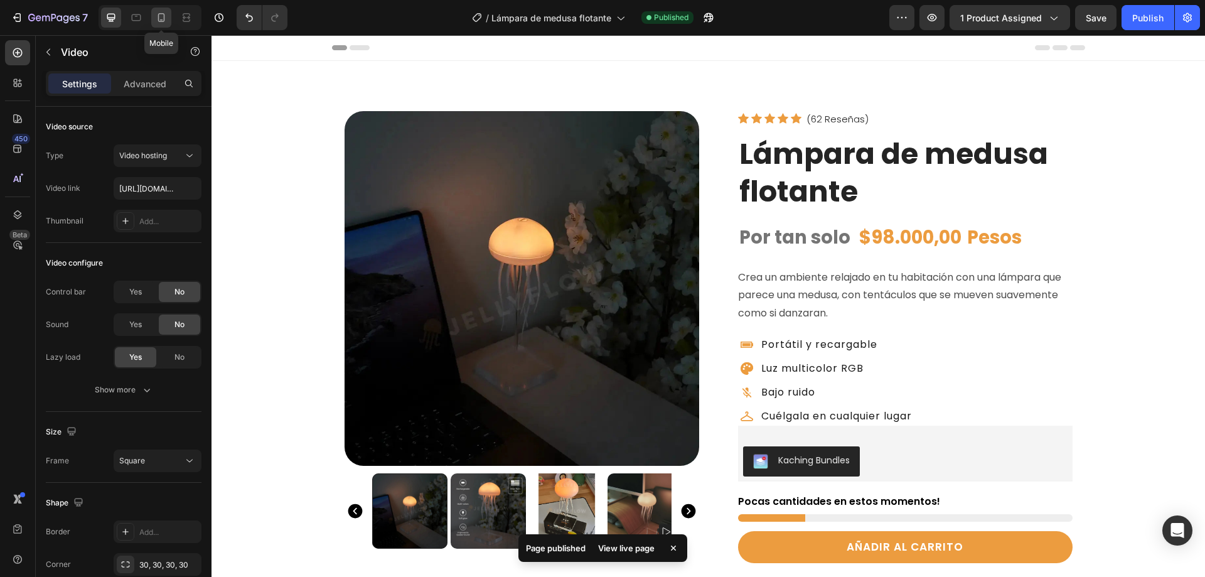
click at [160, 18] on icon at bounding box center [161, 17] width 13 height 13
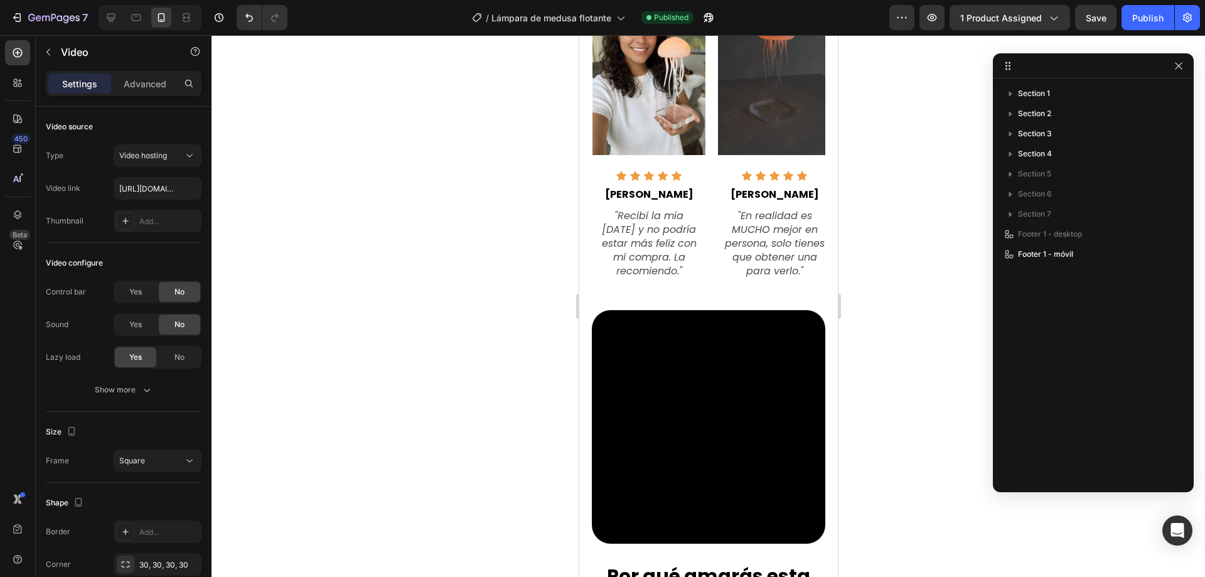
scroll to position [1568, 0]
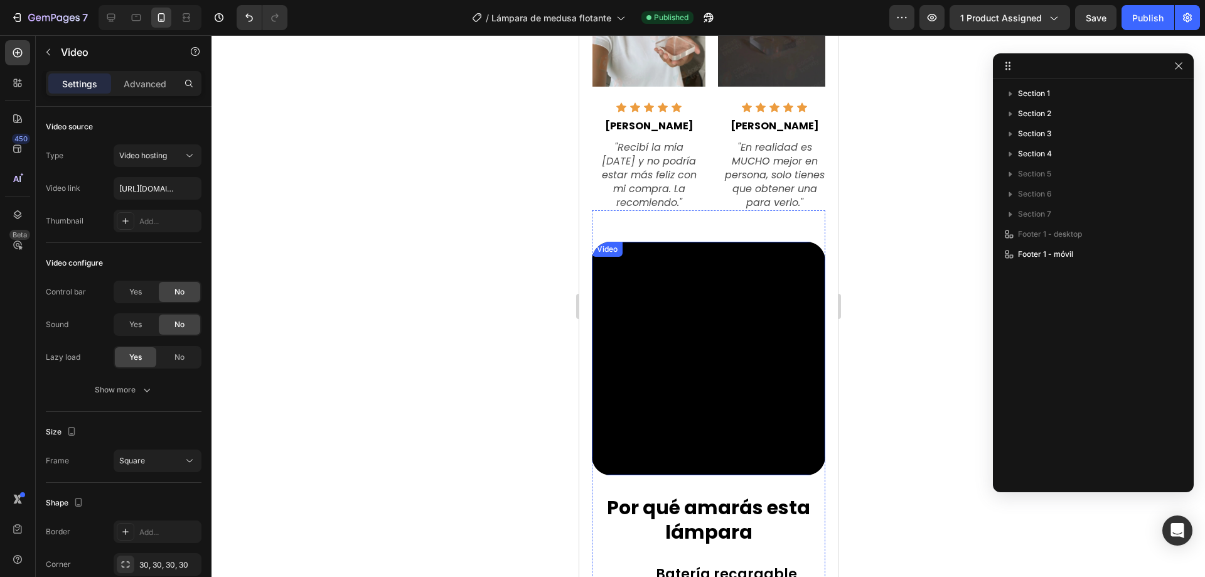
click at [692, 332] on video at bounding box center [707, 358] width 233 height 233
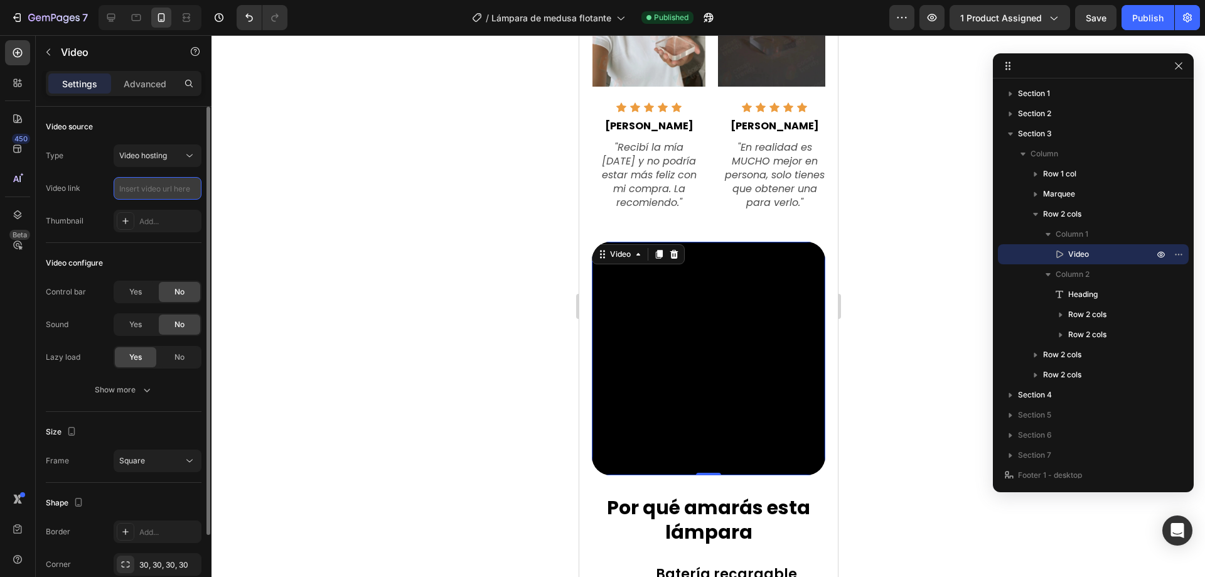
scroll to position [0, 0]
click at [131, 190] on input "text" at bounding box center [158, 188] width 88 height 23
paste input "[URL][DOMAIN_NAME]"
type input "[URL][DOMAIN_NAME]"
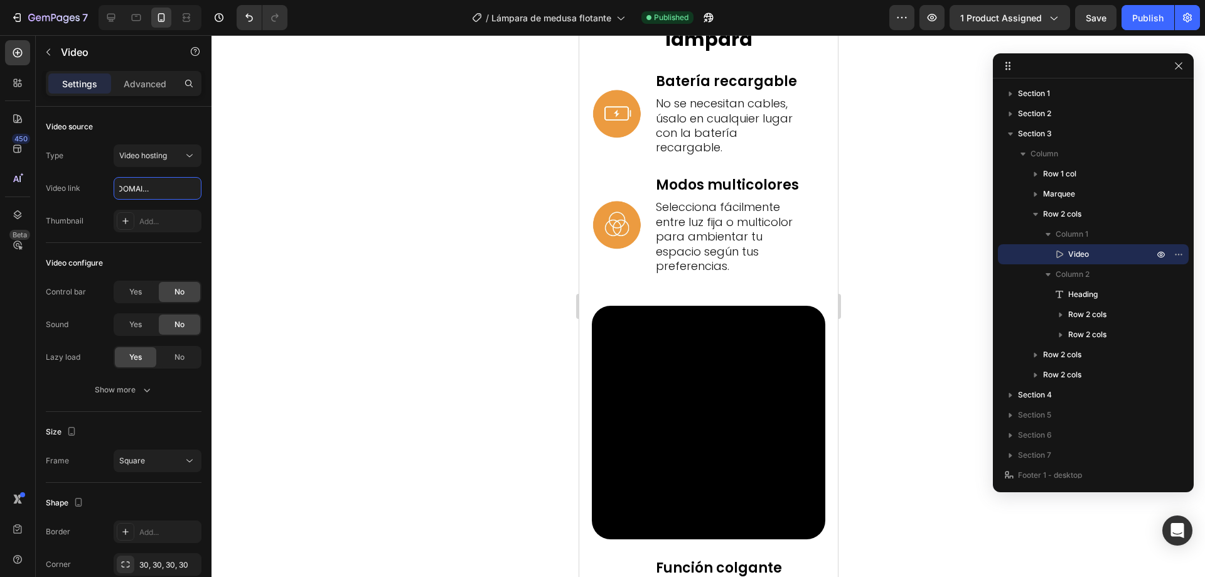
scroll to position [2070, 0]
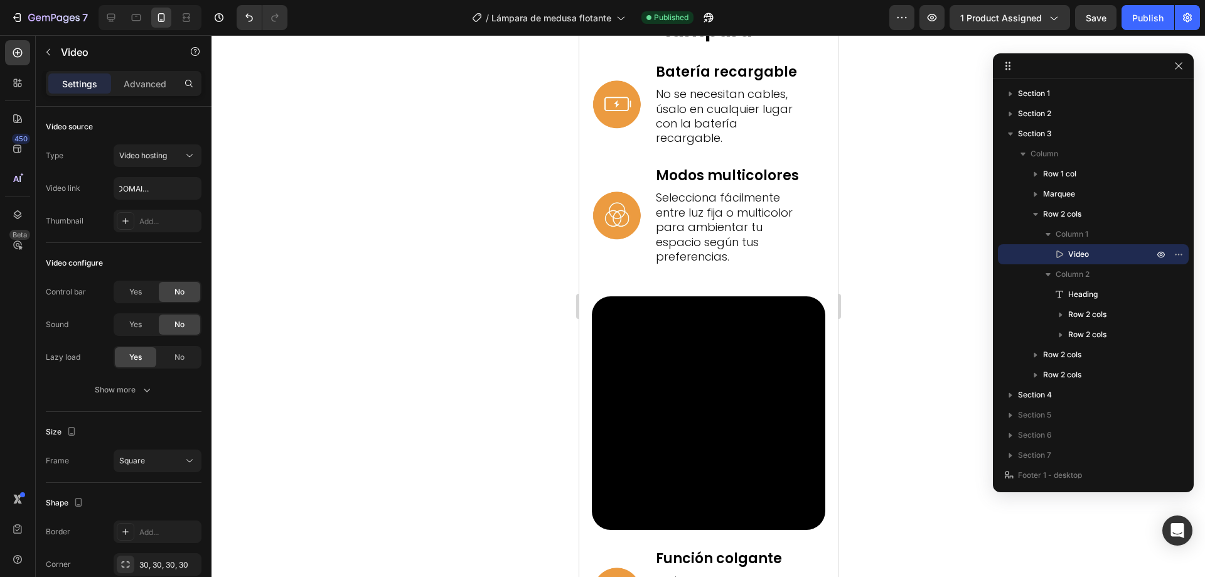
click at [704, 366] on video at bounding box center [707, 412] width 233 height 233
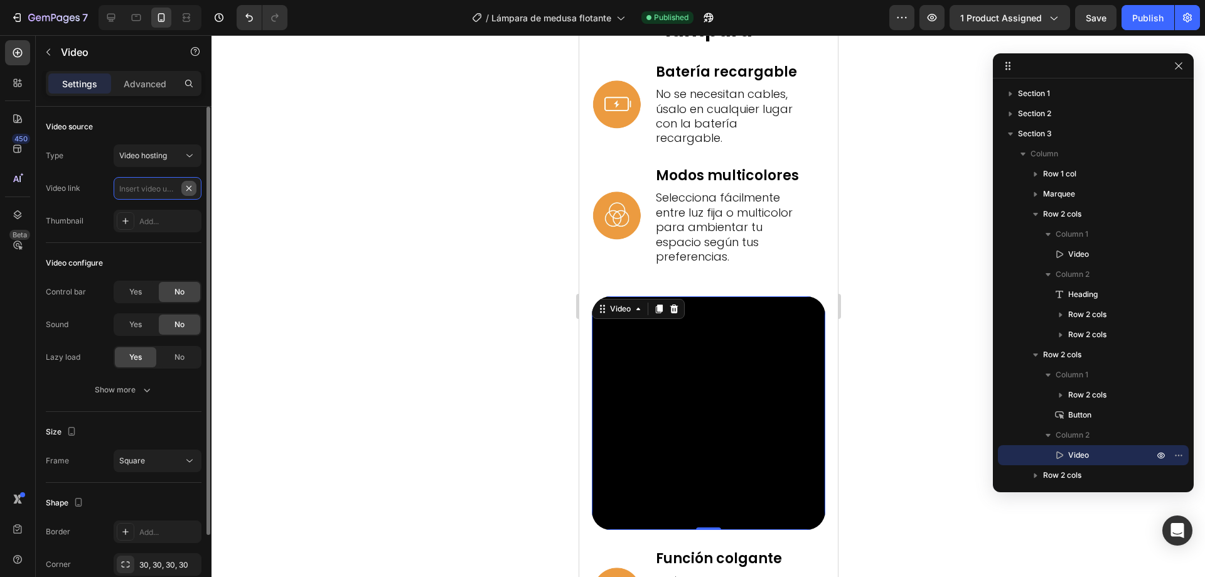
scroll to position [0, 0]
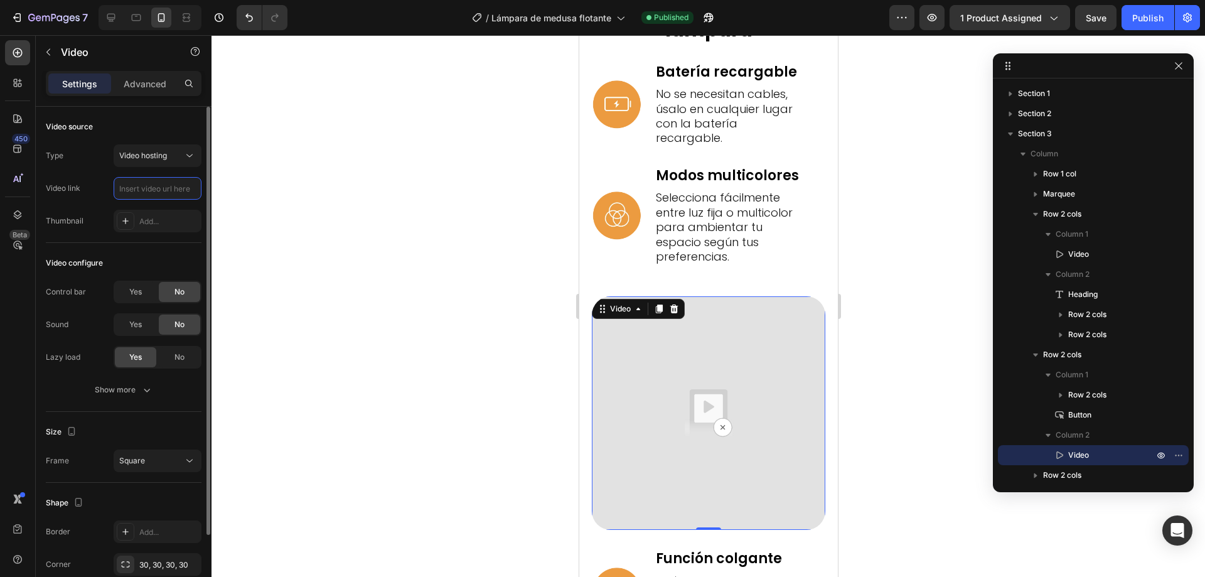
paste input "[URL][DOMAIN_NAME]"
type input "[URL][DOMAIN_NAME]"
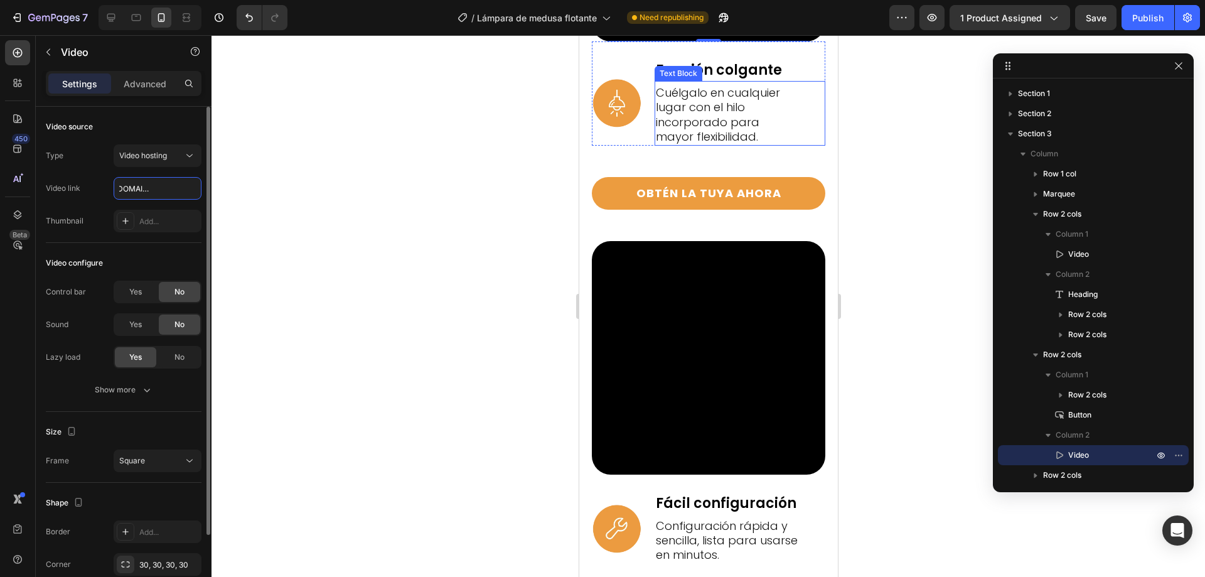
scroll to position [2572, 0]
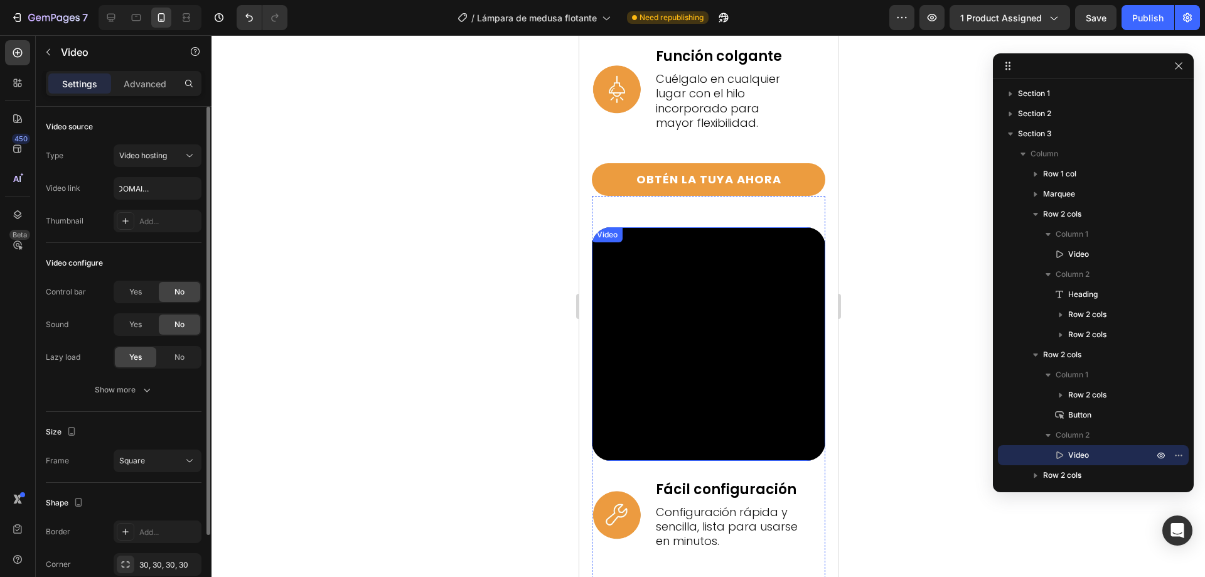
click at [691, 310] on video at bounding box center [707, 343] width 233 height 233
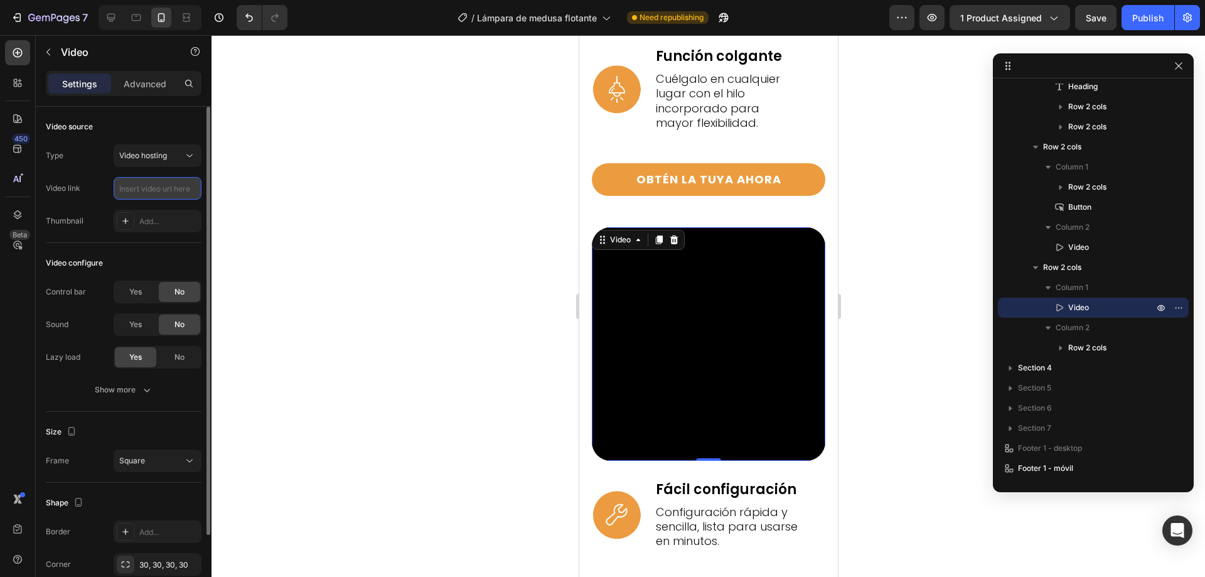
scroll to position [0, 0]
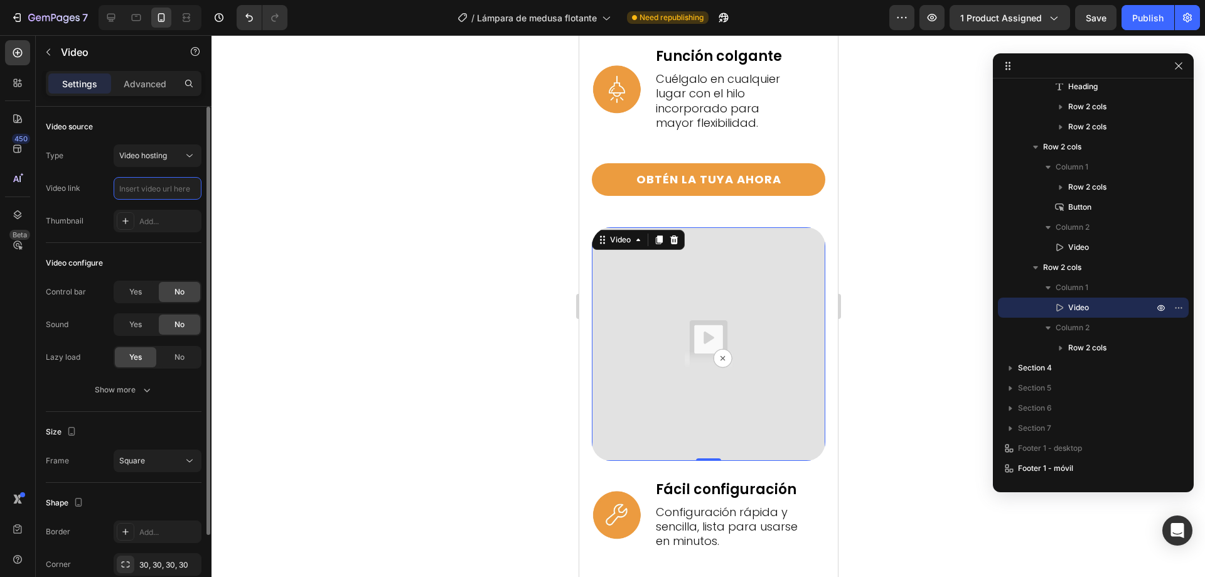
paste input "[URL][DOMAIN_NAME]"
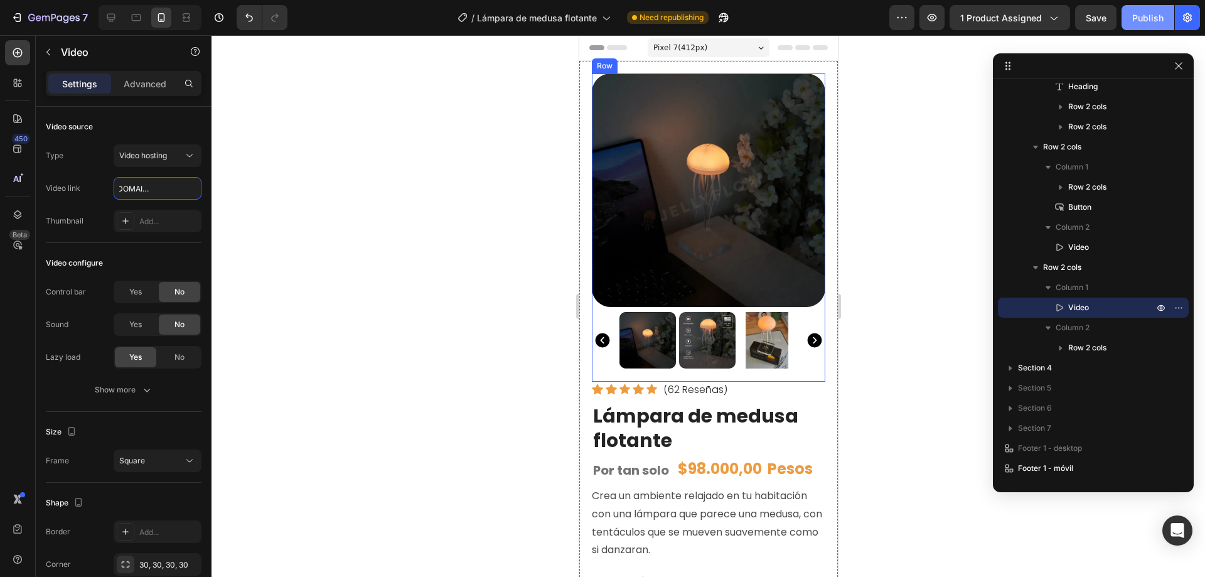
type input "[URL][DOMAIN_NAME]"
click at [1145, 14] on div "Publish" at bounding box center [1147, 17] width 31 height 13
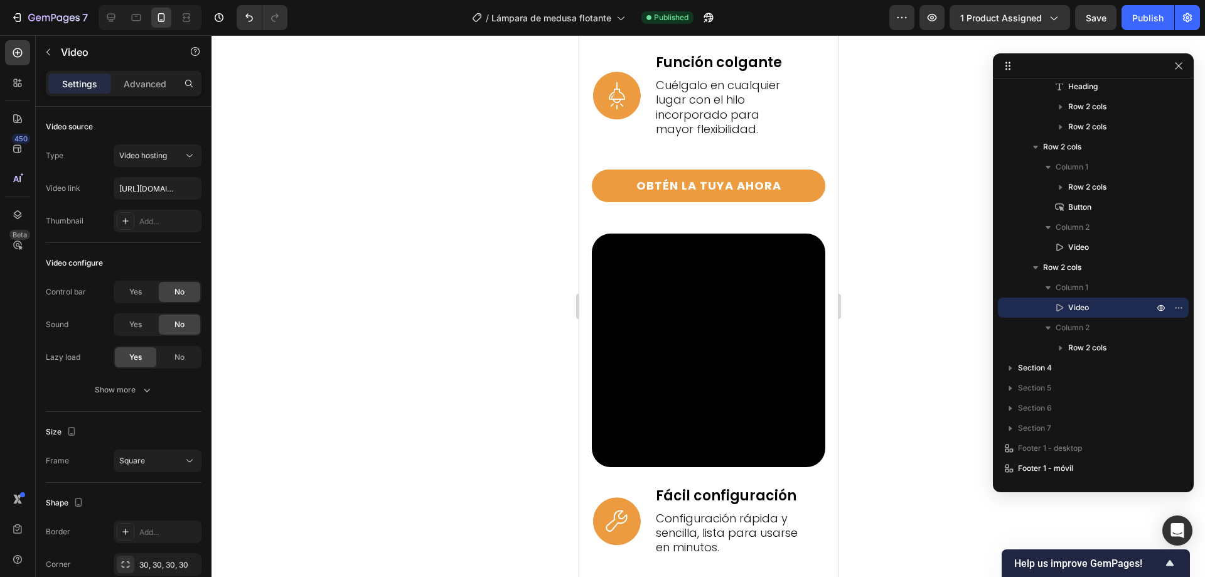
scroll to position [2572, 0]
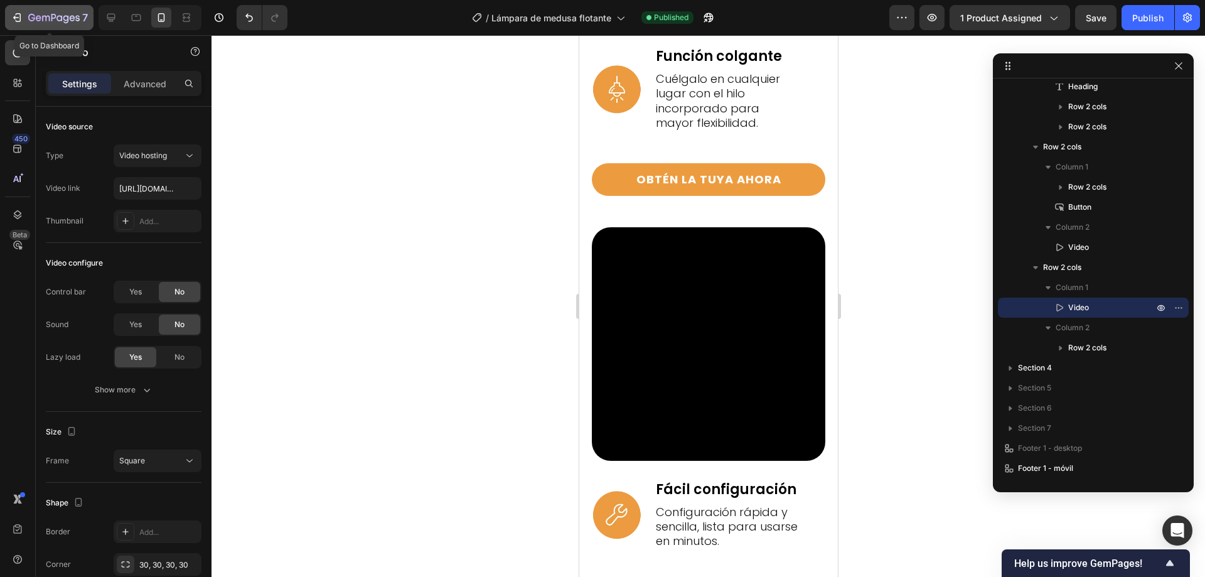
click at [18, 16] on icon "button" at bounding box center [17, 17] width 13 height 13
